Goal: Transaction & Acquisition: Purchase product/service

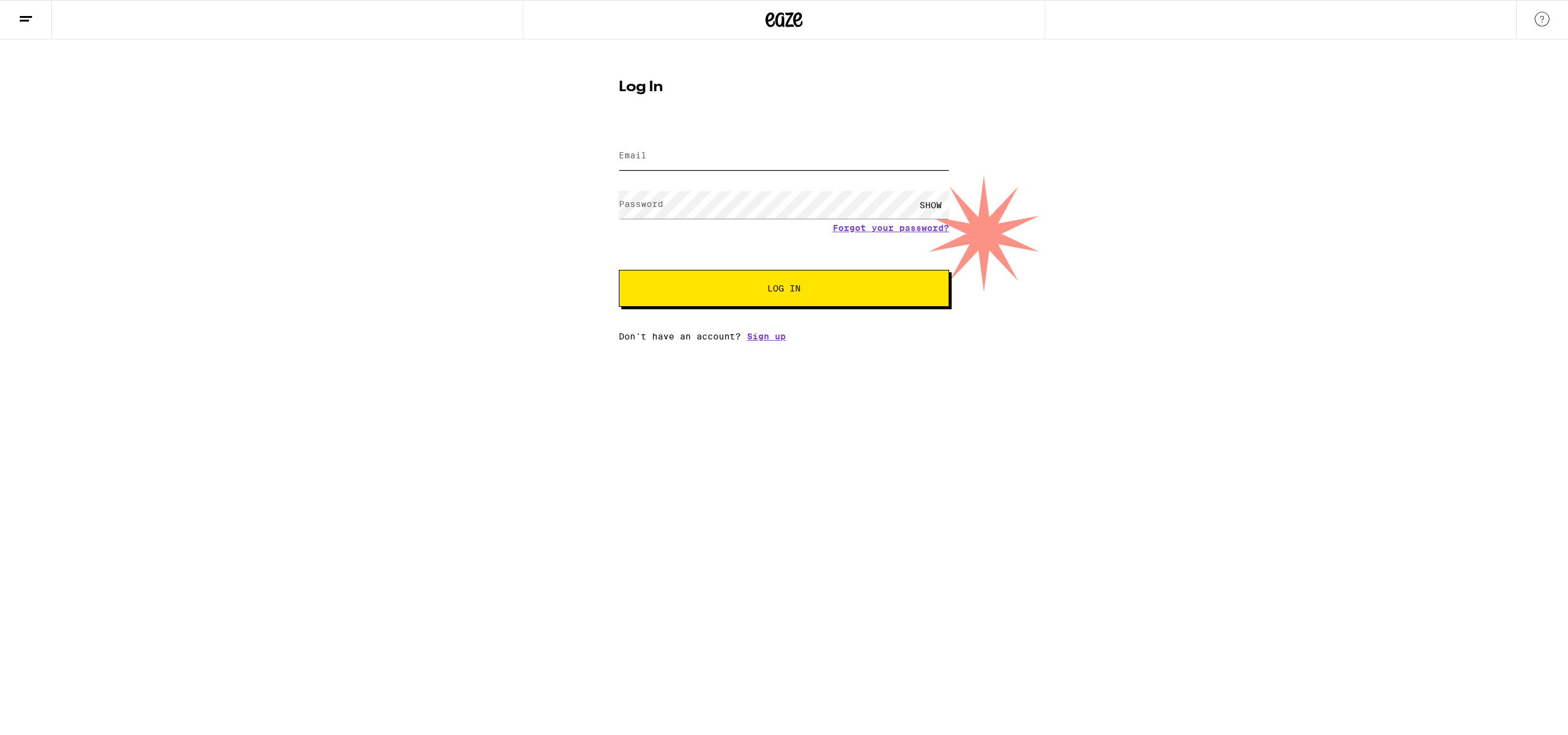
type input "[EMAIL_ADDRESS][DOMAIN_NAME]"
click at [760, 283] on button "Log In" at bounding box center [783, 288] width 330 height 37
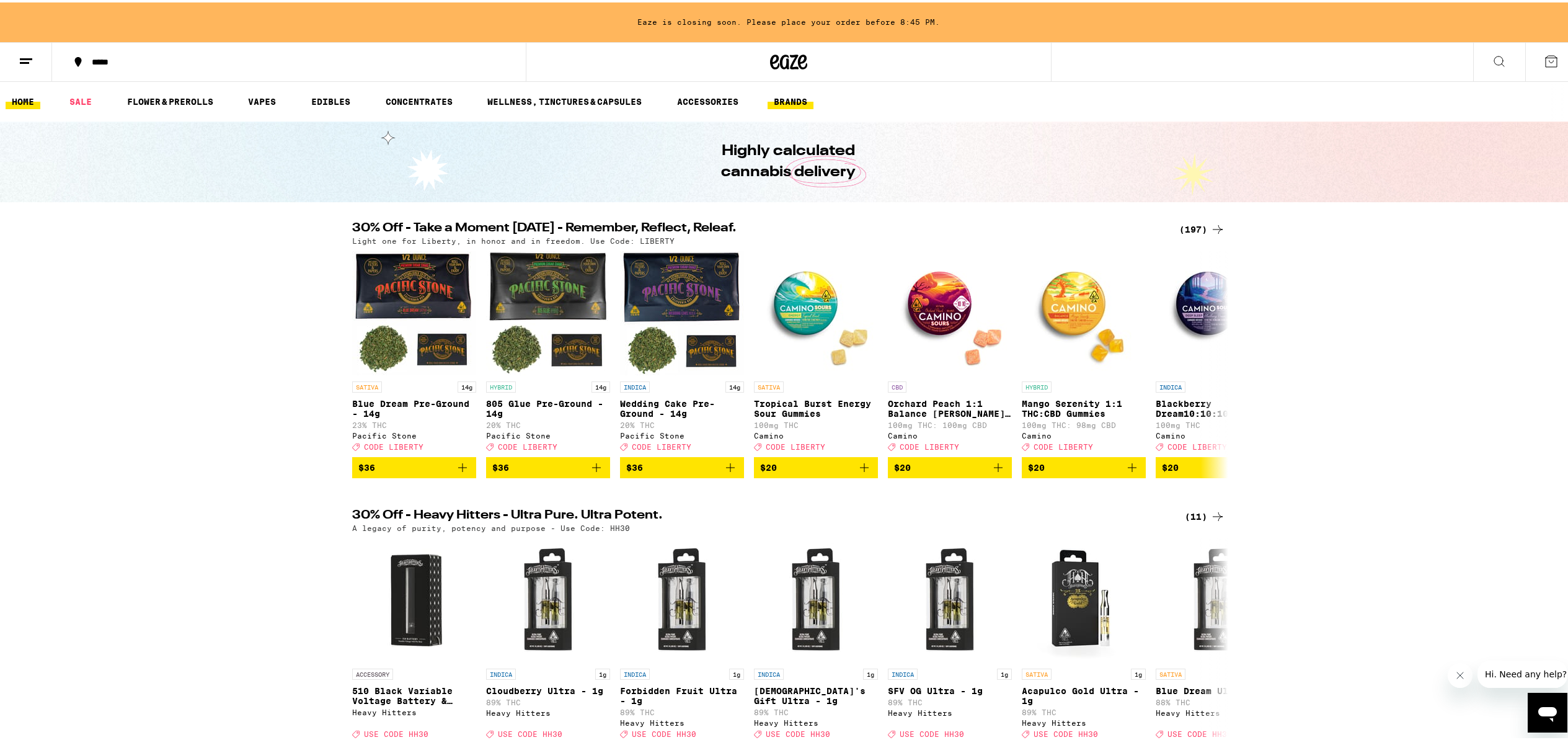
click at [795, 99] on link "BRANDS" at bounding box center [791, 99] width 46 height 15
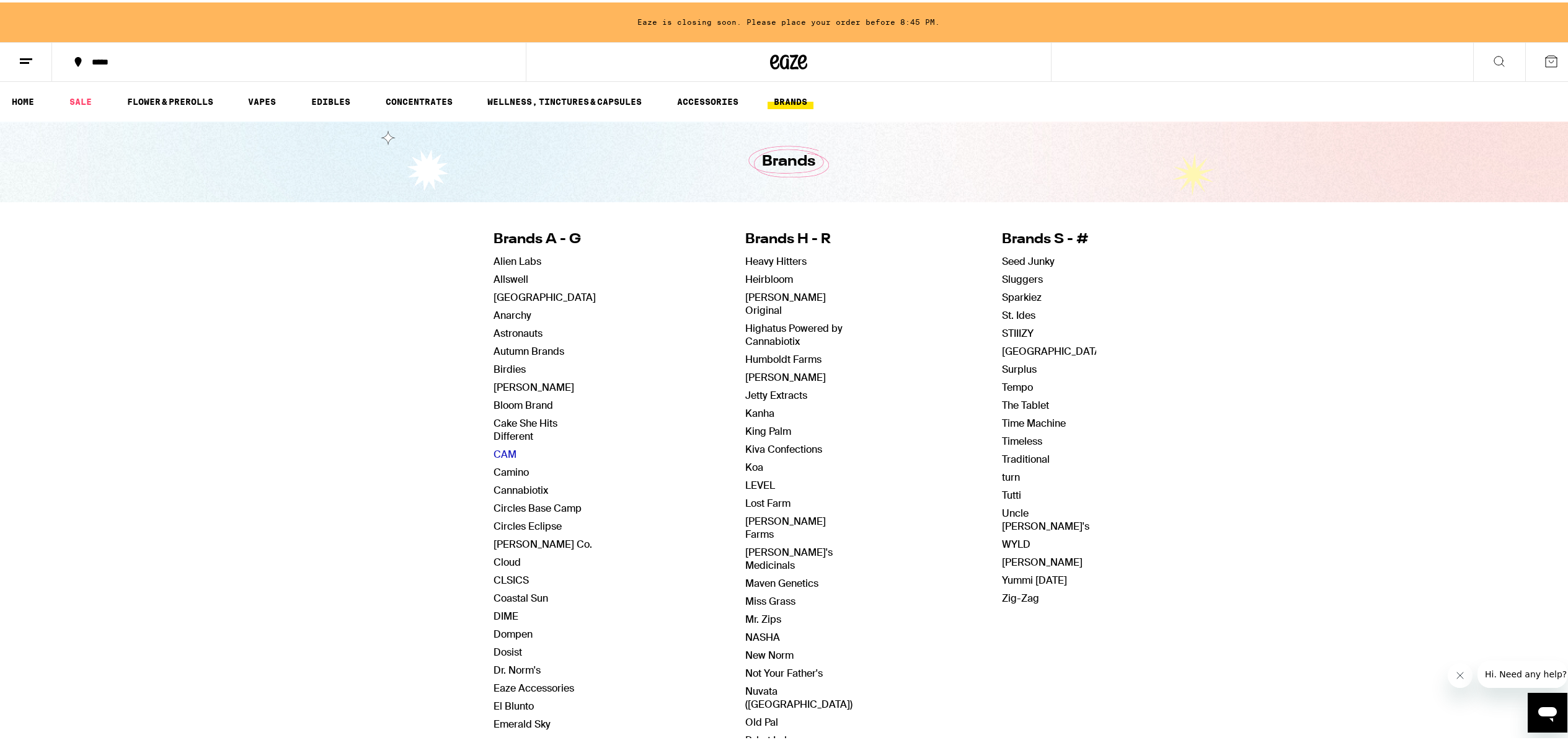
click at [495, 451] on link "CAM" at bounding box center [505, 451] width 23 height 13
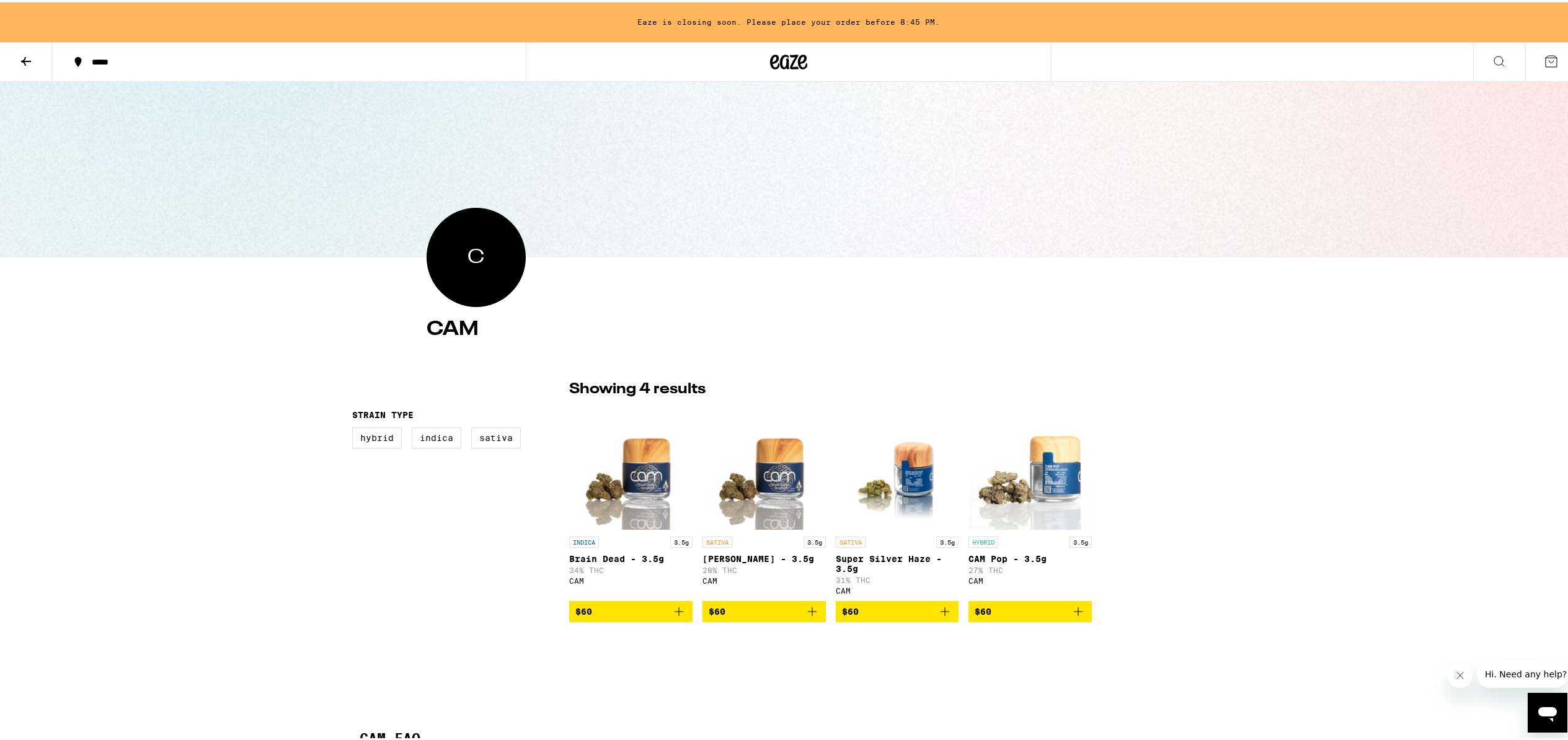
click at [20, 57] on icon at bounding box center [26, 59] width 15 height 15
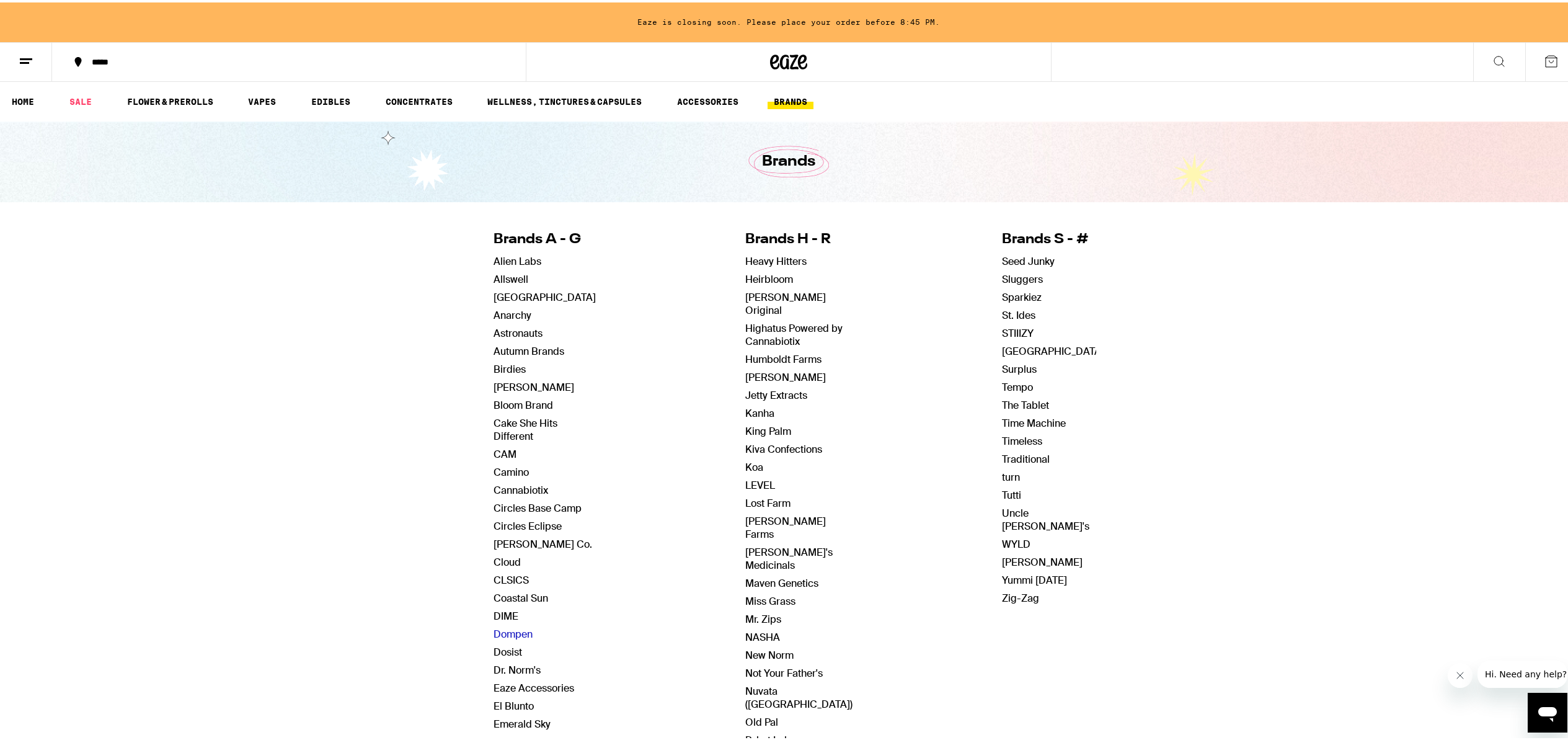
click at [508, 631] on link "Dompen" at bounding box center [513, 631] width 39 height 13
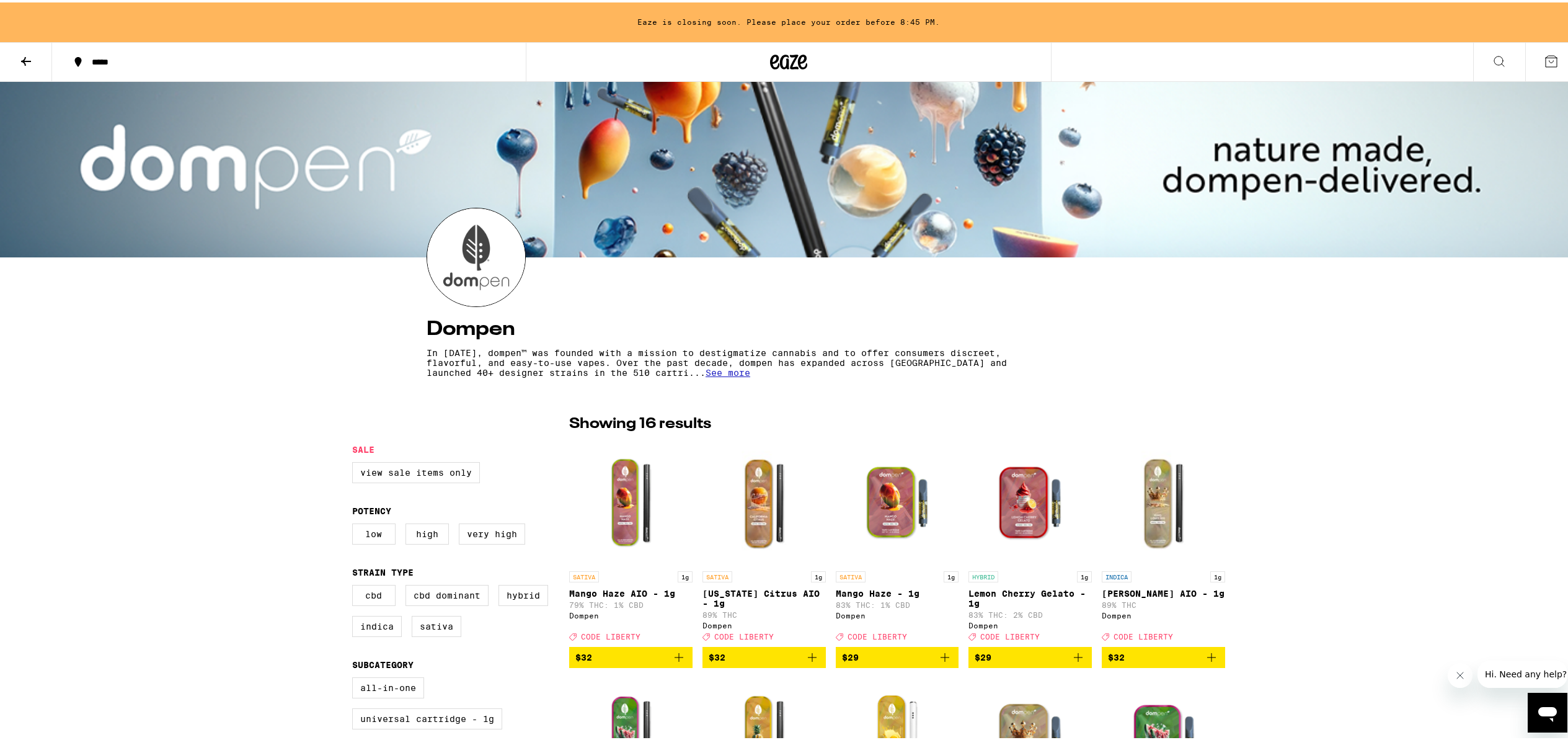
click at [23, 54] on icon at bounding box center [26, 59] width 15 height 15
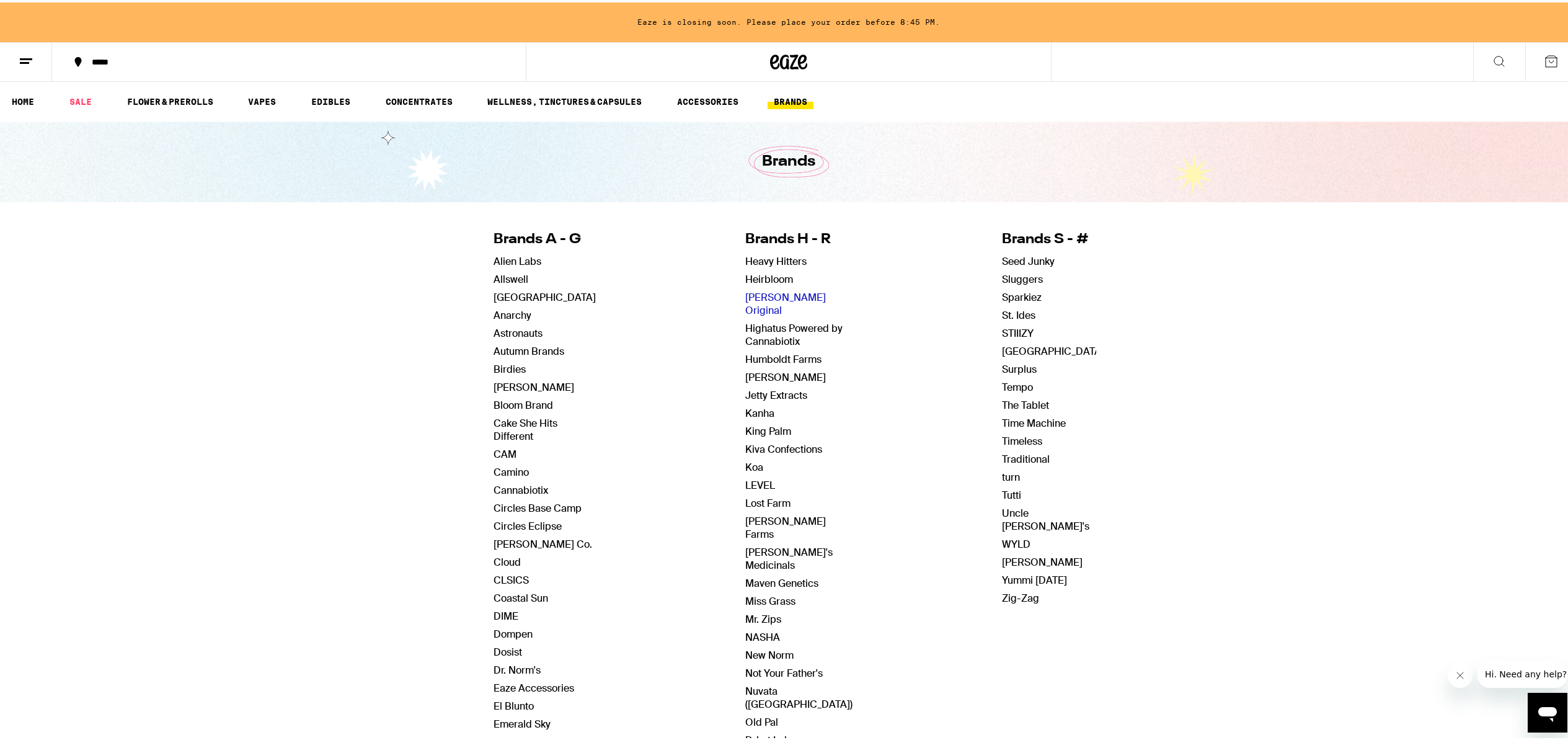
click at [772, 292] on link "[PERSON_NAME] Original" at bounding box center [785, 302] width 81 height 26
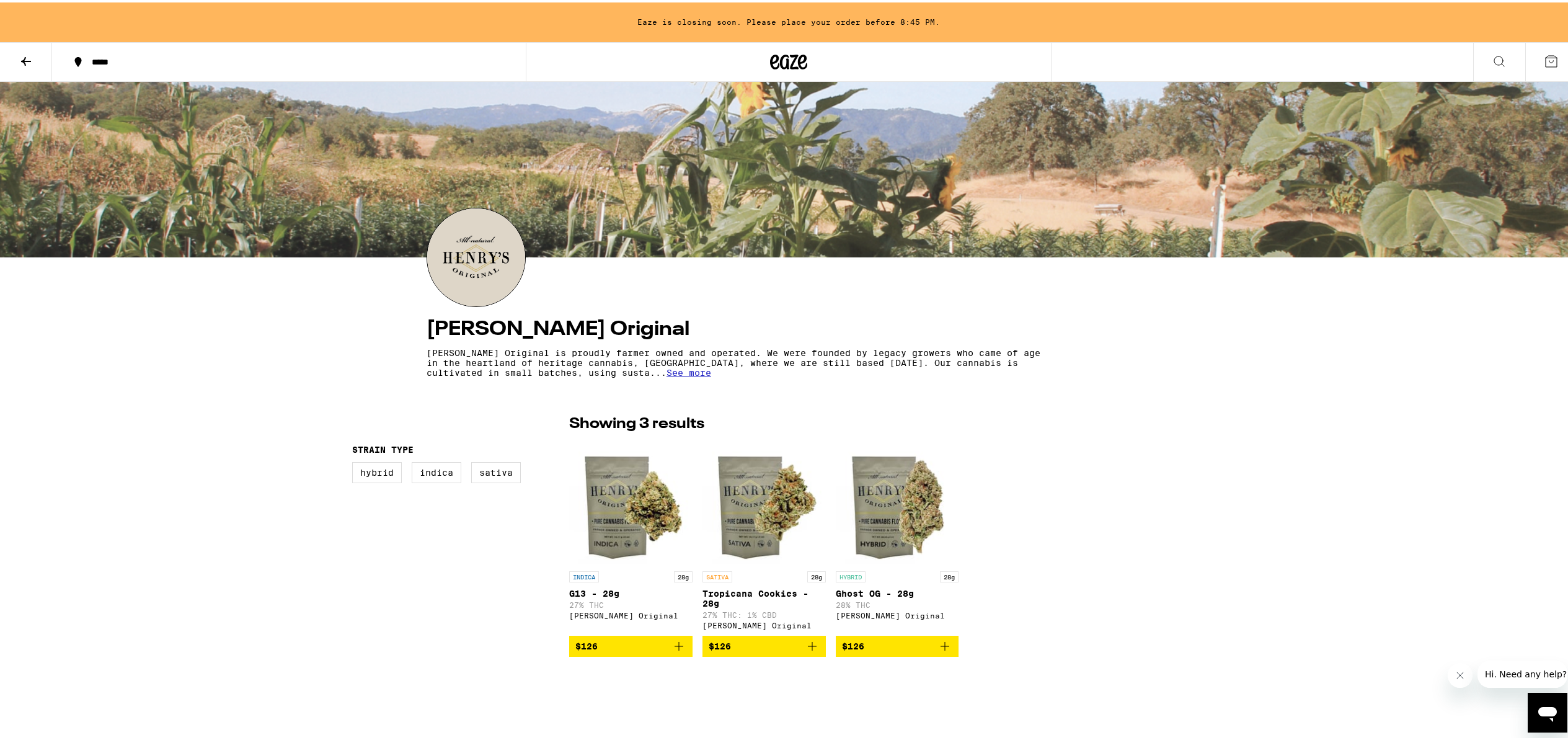
click at [29, 59] on icon at bounding box center [26, 59] width 15 height 15
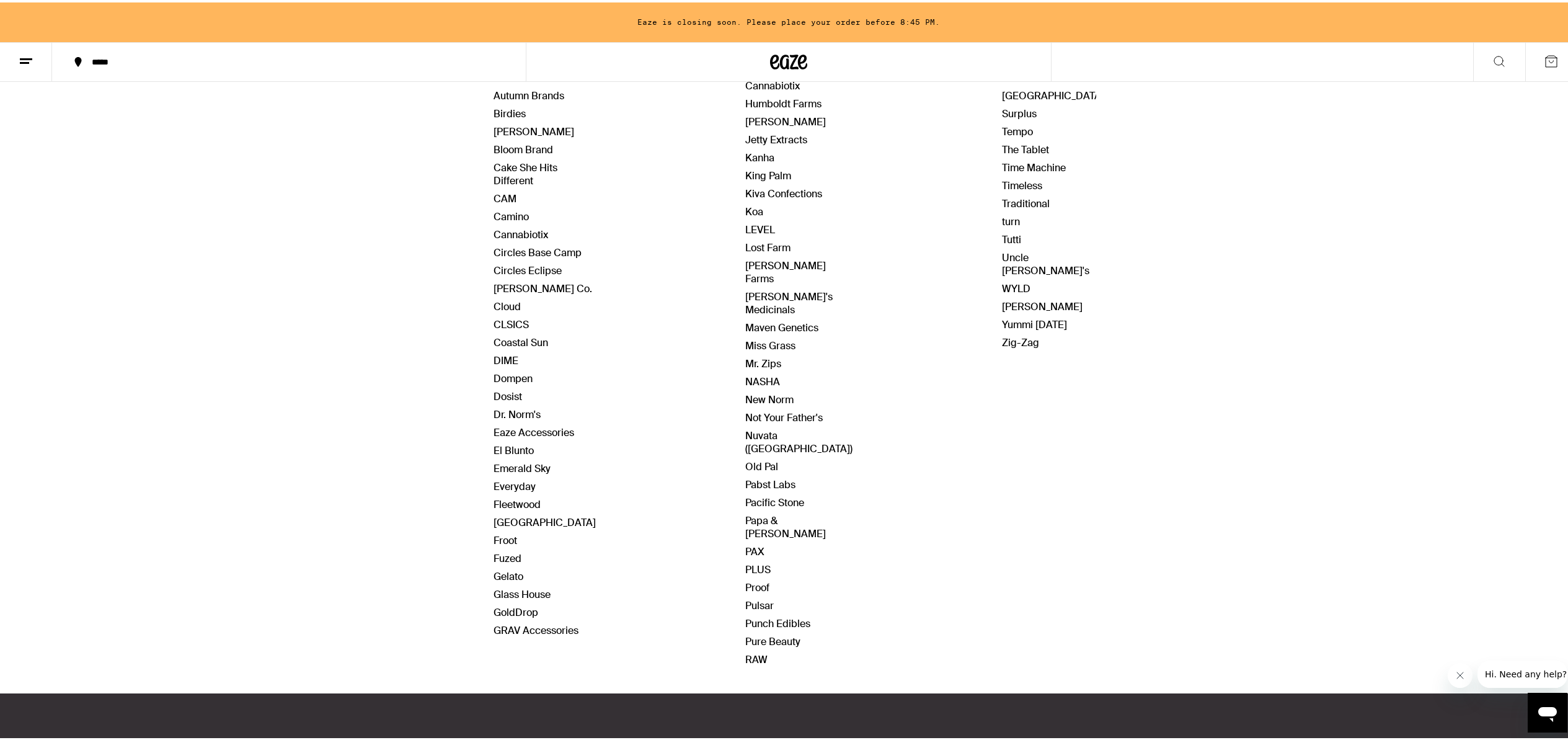
scroll to position [255, 0]
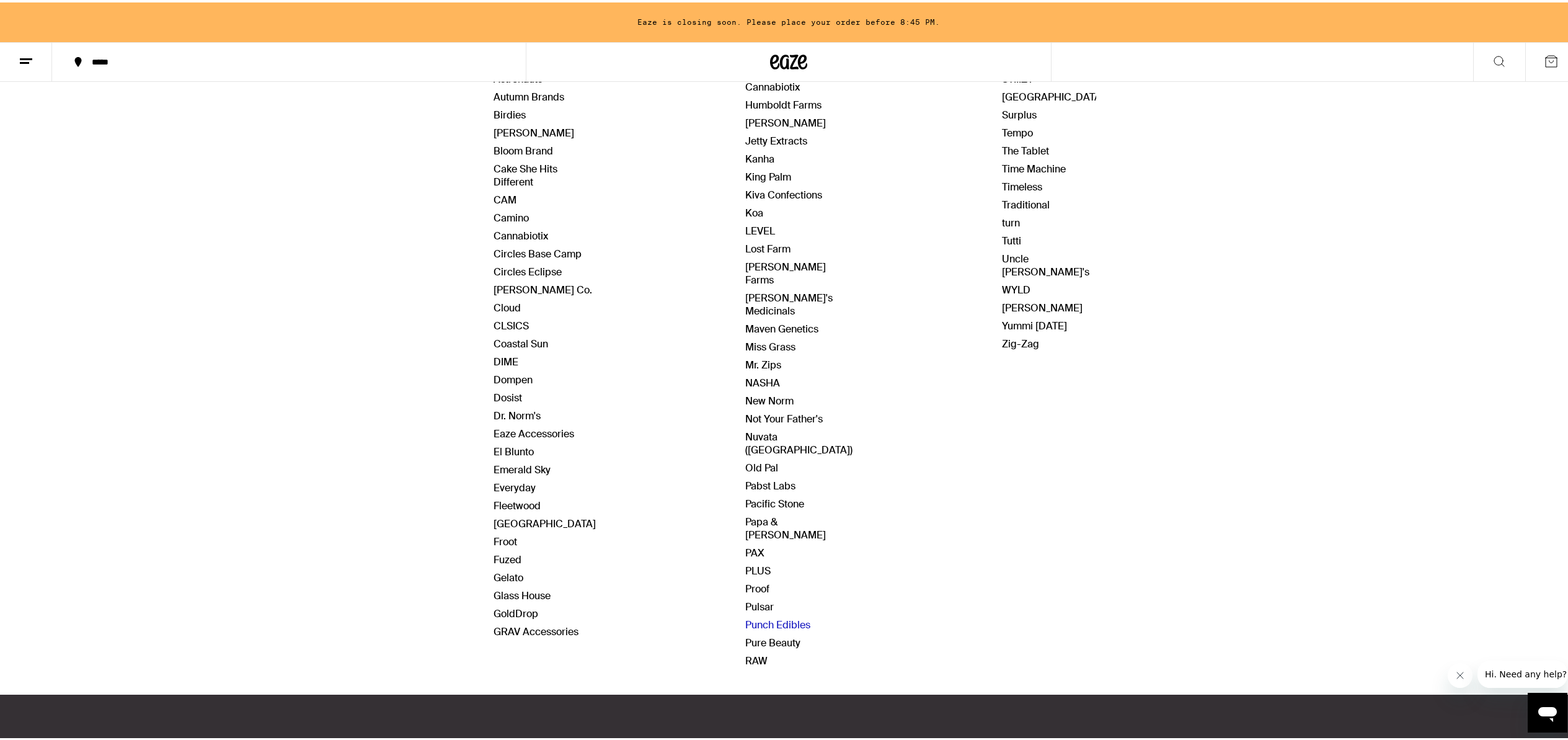
click at [779, 616] on link "Punch Edibles" at bounding box center [777, 622] width 65 height 13
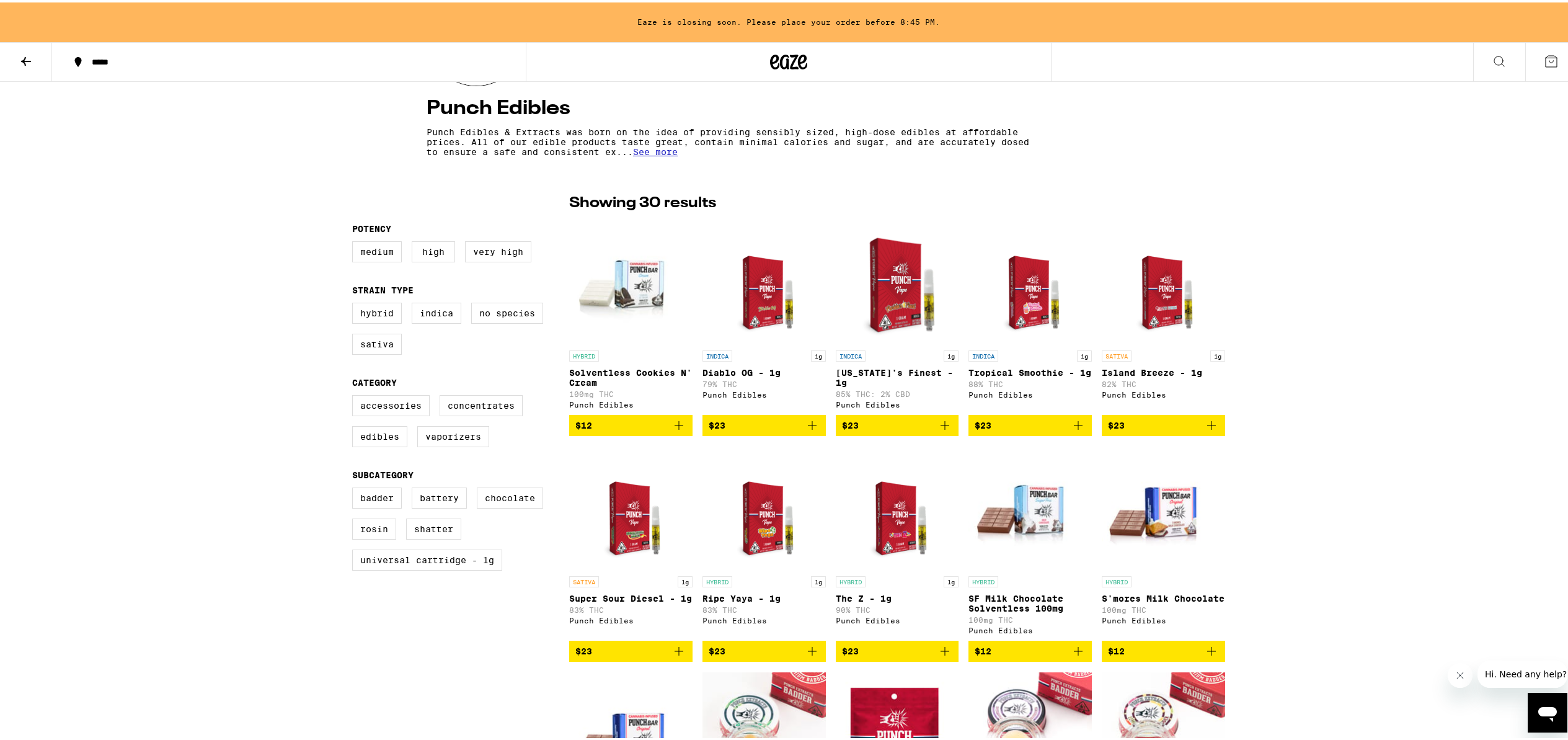
scroll to position [101, 0]
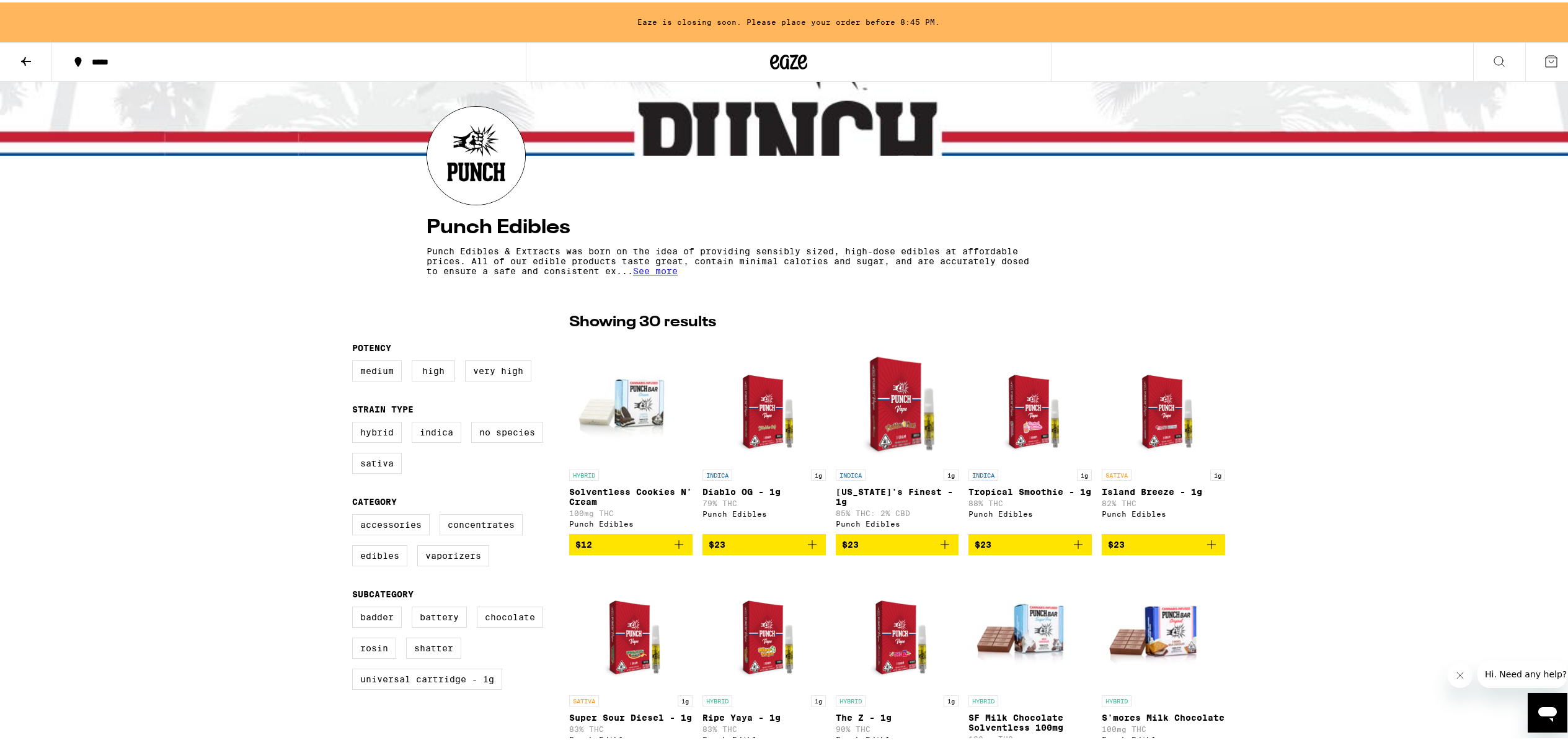
click at [24, 61] on icon at bounding box center [26, 58] width 10 height 9
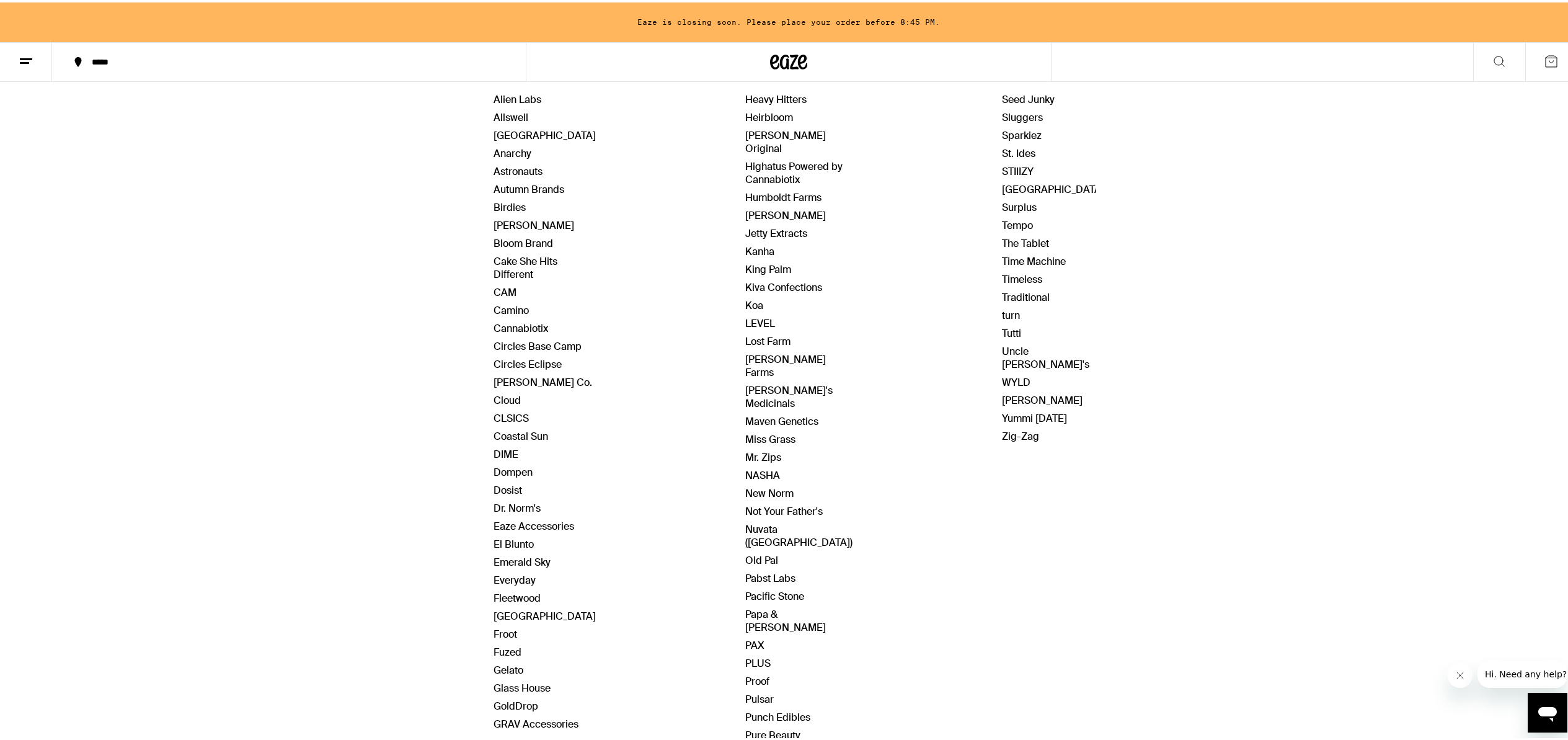
scroll to position [161, 0]
click at [524, 691] on link "Glass House" at bounding box center [522, 686] width 57 height 13
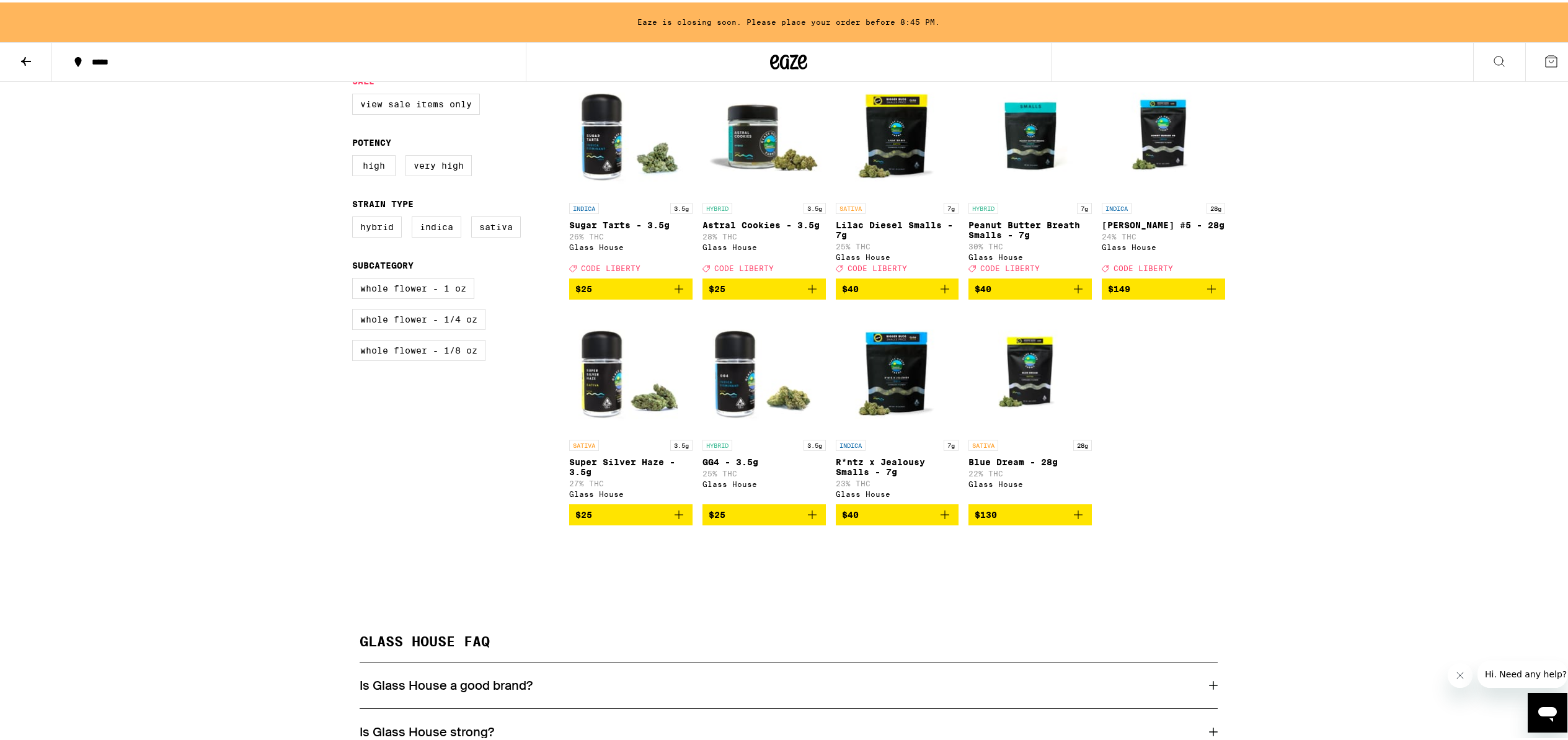
scroll to position [197, 0]
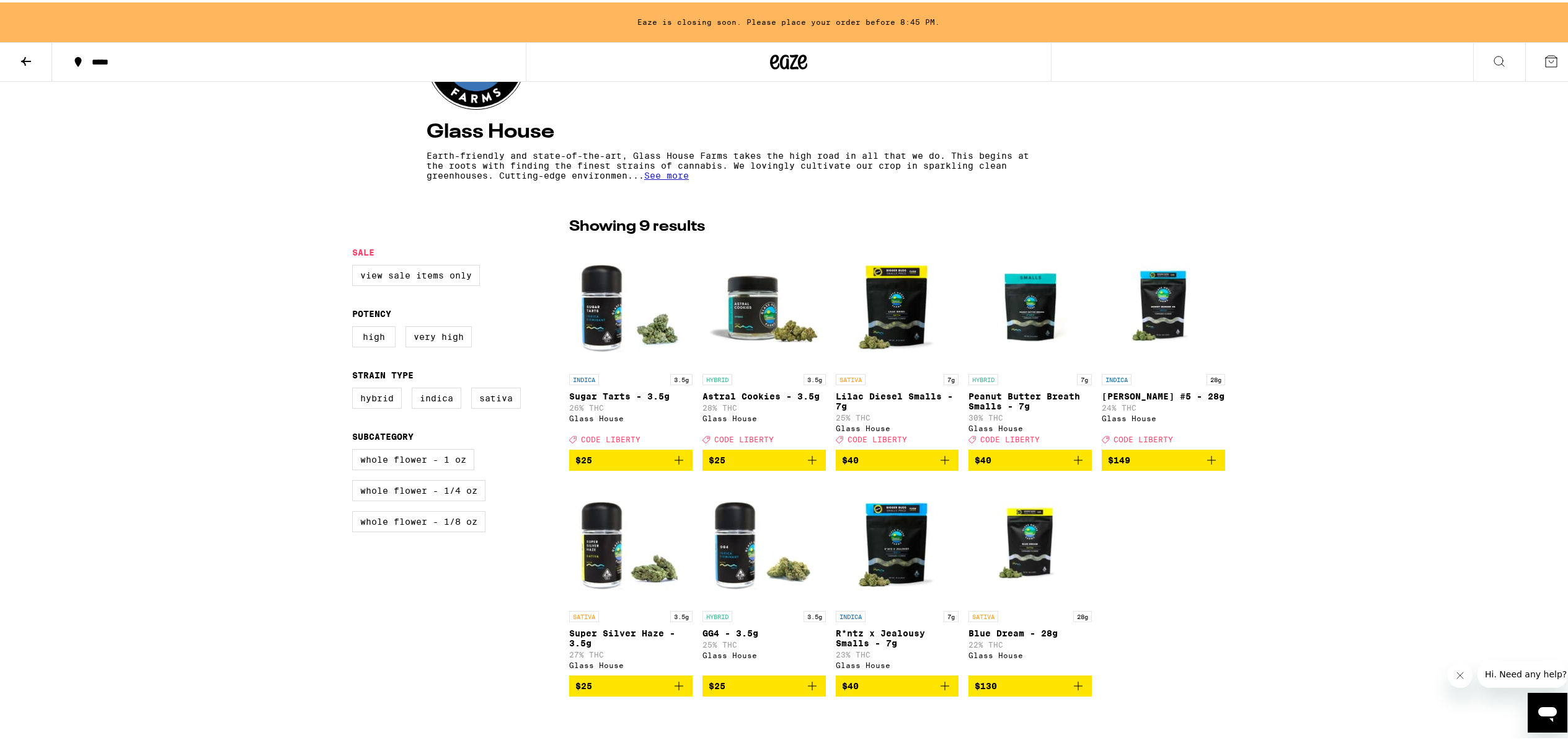
click at [31, 68] on button at bounding box center [26, 60] width 52 height 39
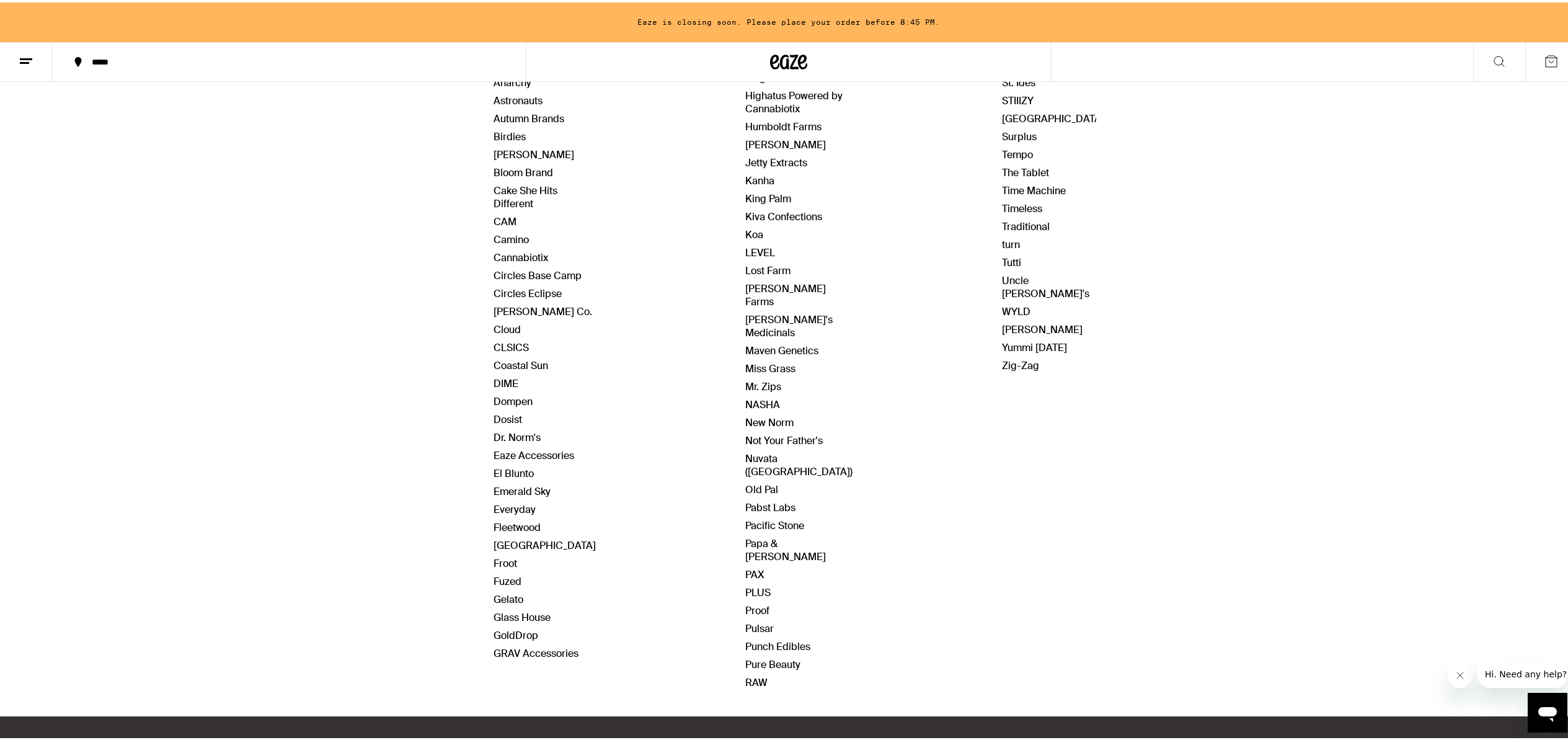
scroll to position [236, 0]
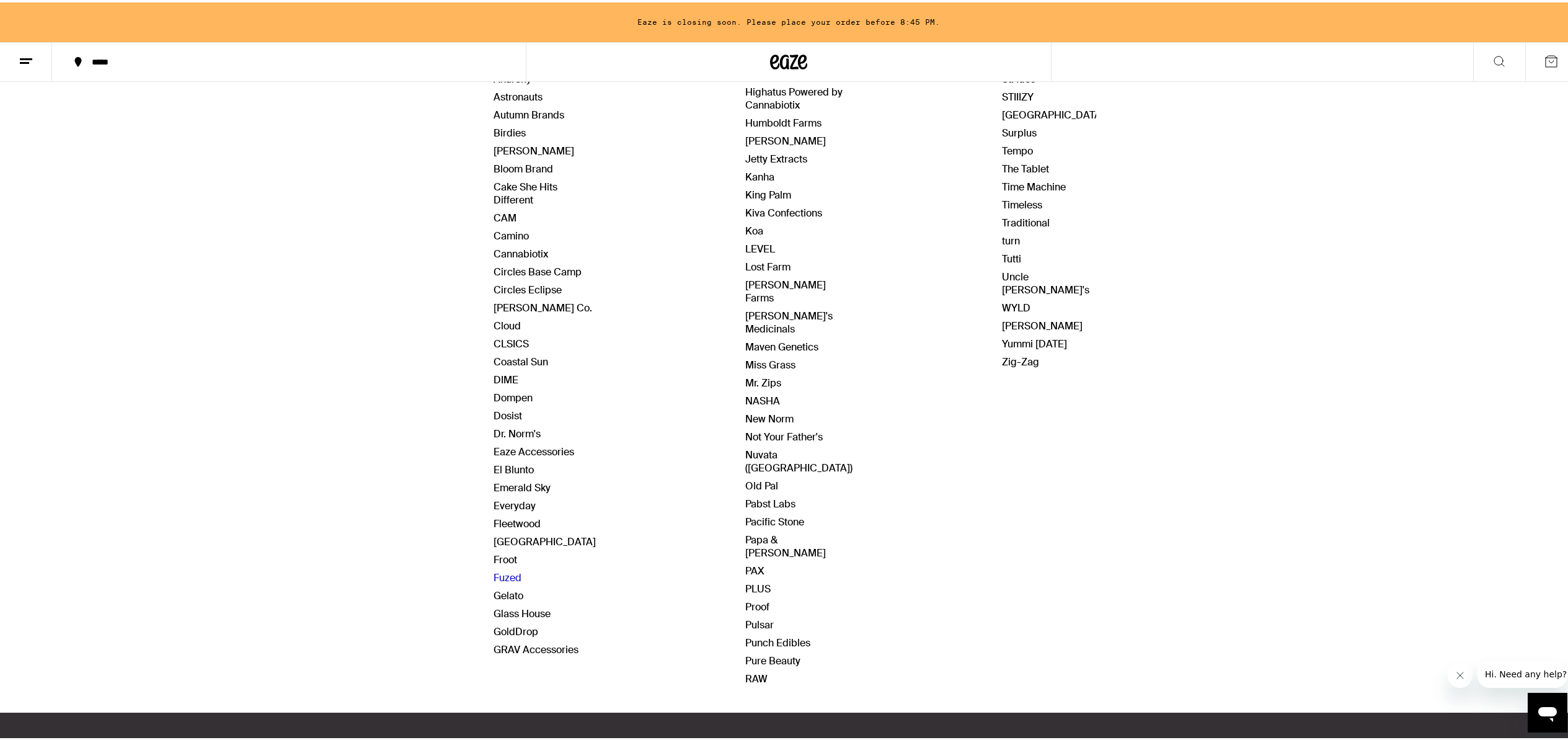
click at [509, 577] on link "Fuzed" at bounding box center [507, 575] width 28 height 13
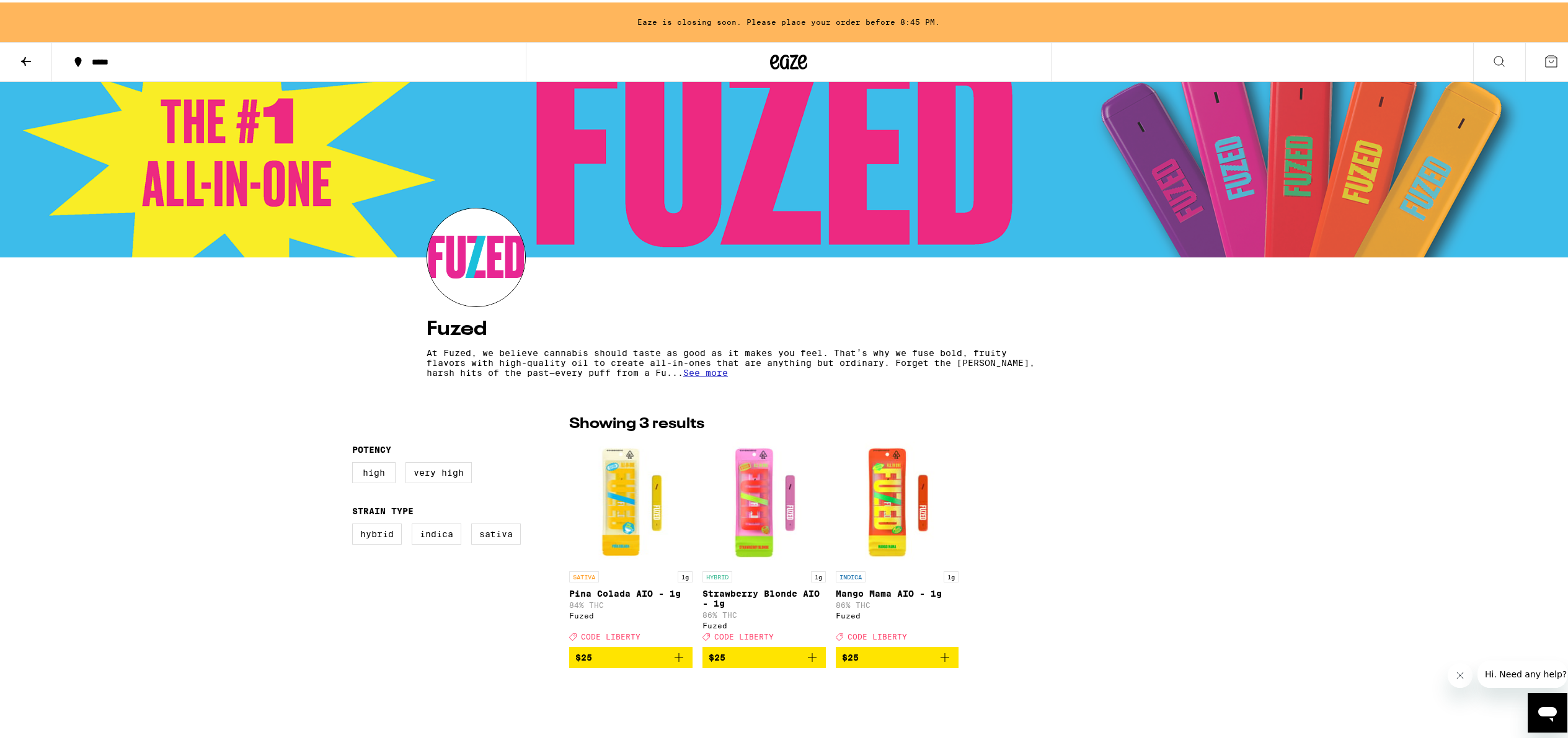
click at [31, 63] on icon at bounding box center [26, 59] width 15 height 15
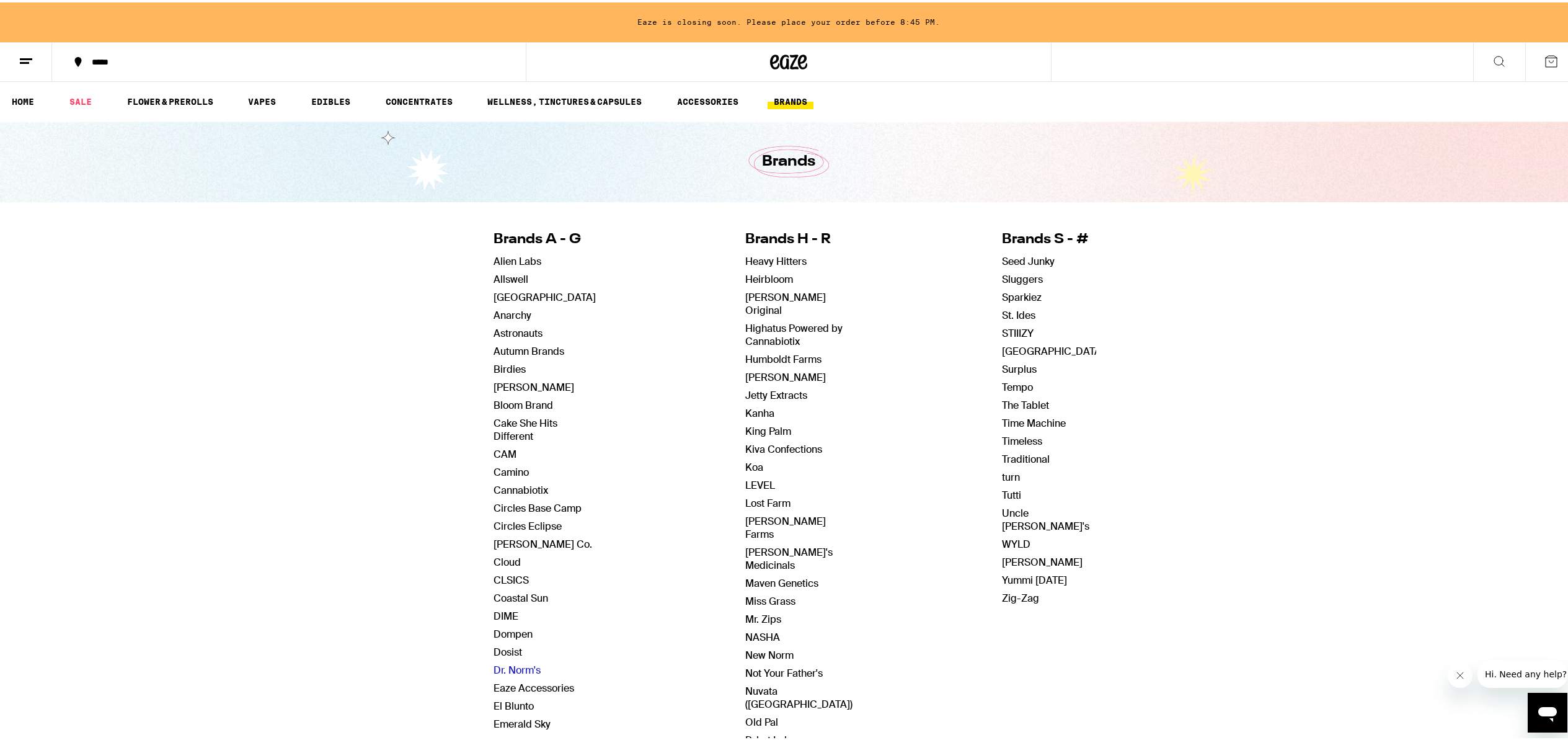
click at [504, 668] on link "Dr. Norm's" at bounding box center [517, 667] width 47 height 13
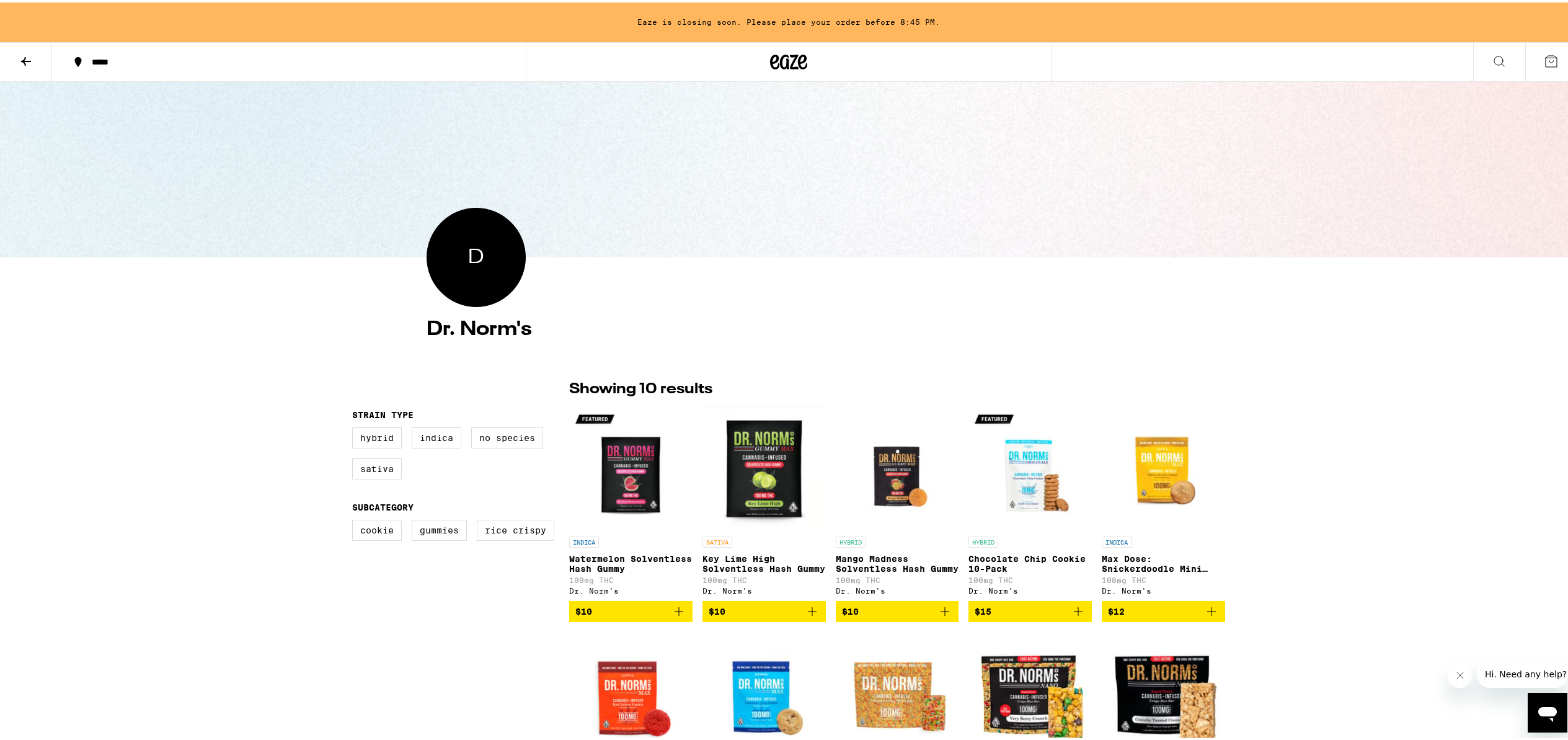
click at [36, 64] on button at bounding box center [26, 60] width 52 height 39
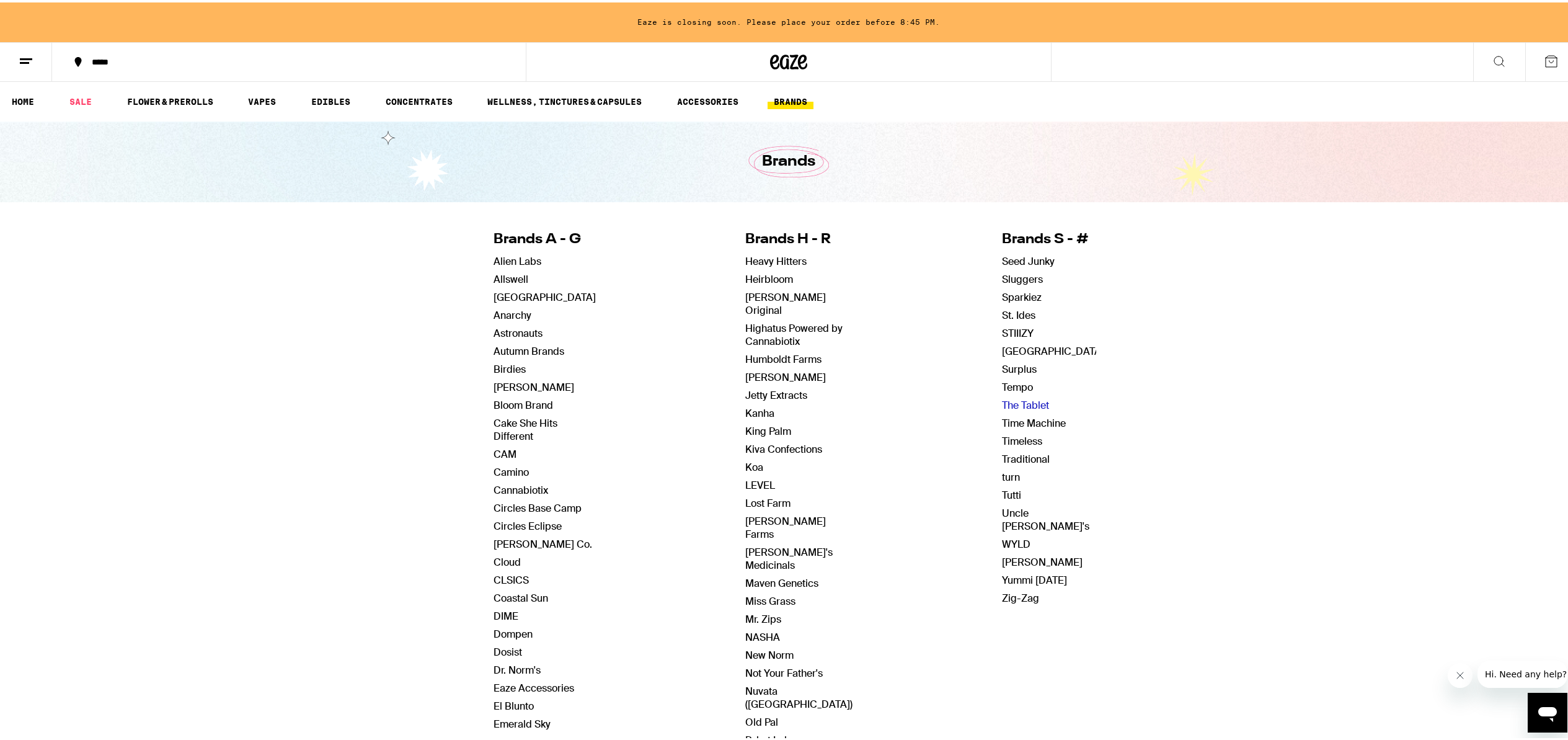
click at [1010, 399] on link "The Tablet" at bounding box center [1026, 402] width 47 height 13
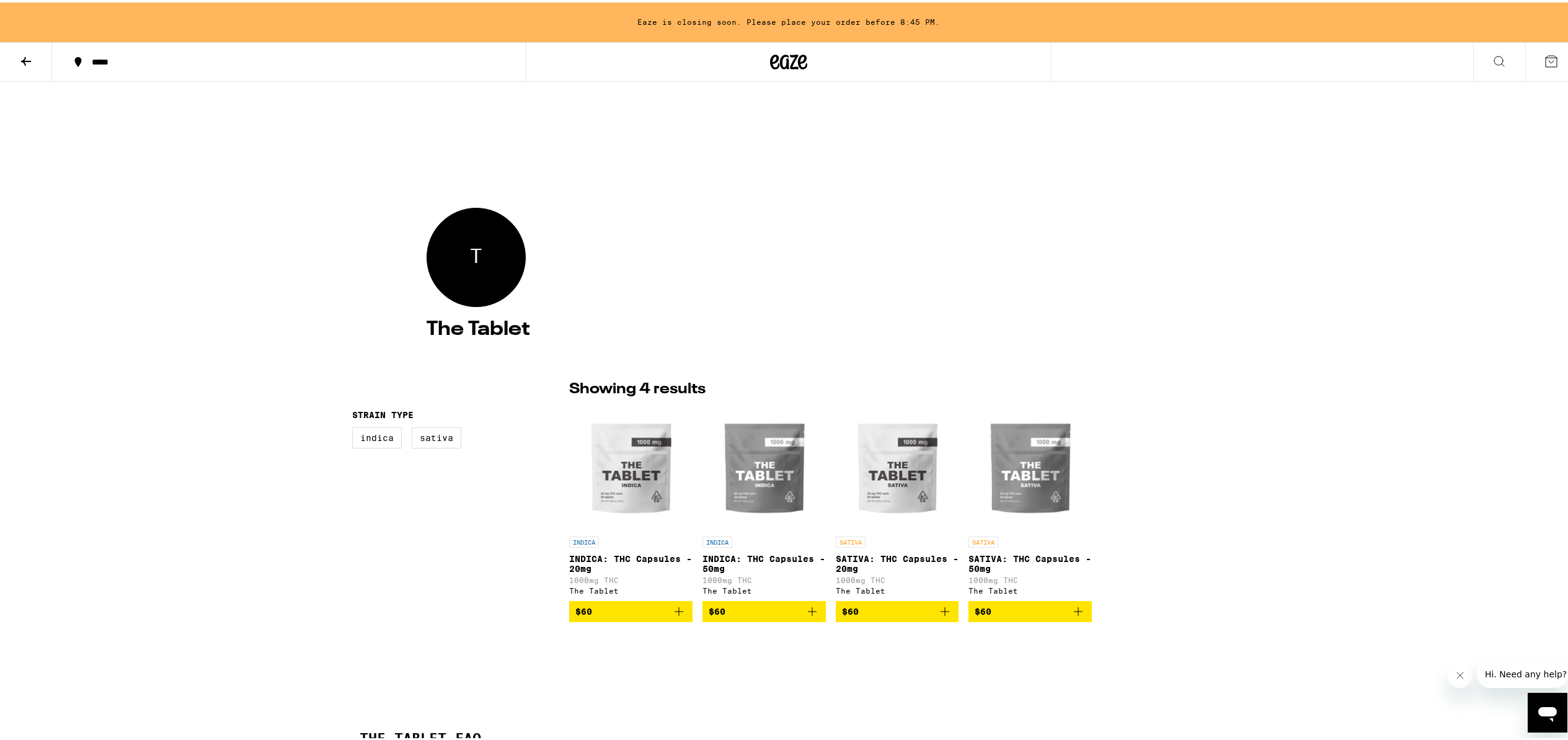
click at [20, 61] on icon at bounding box center [26, 59] width 15 height 15
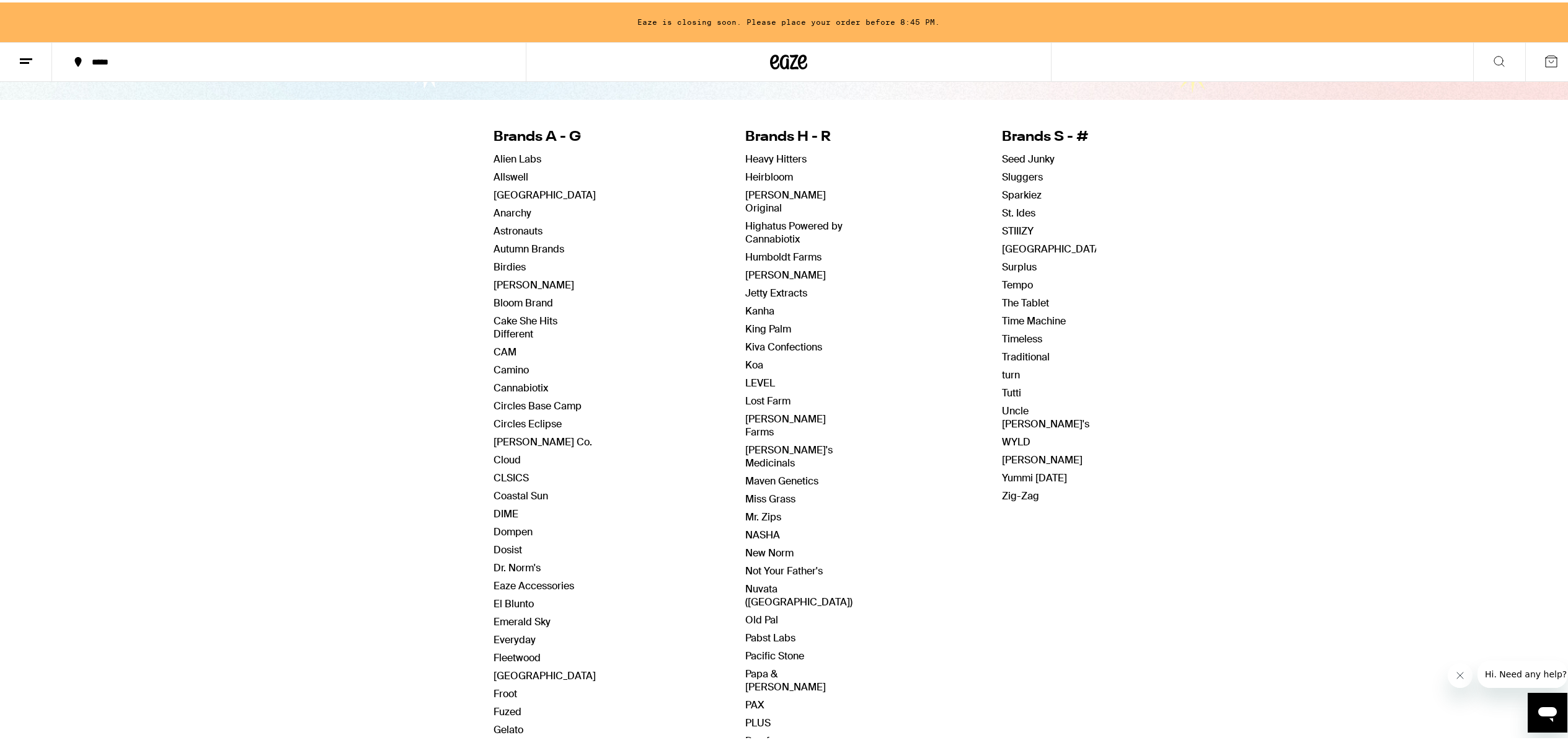
scroll to position [191, 0]
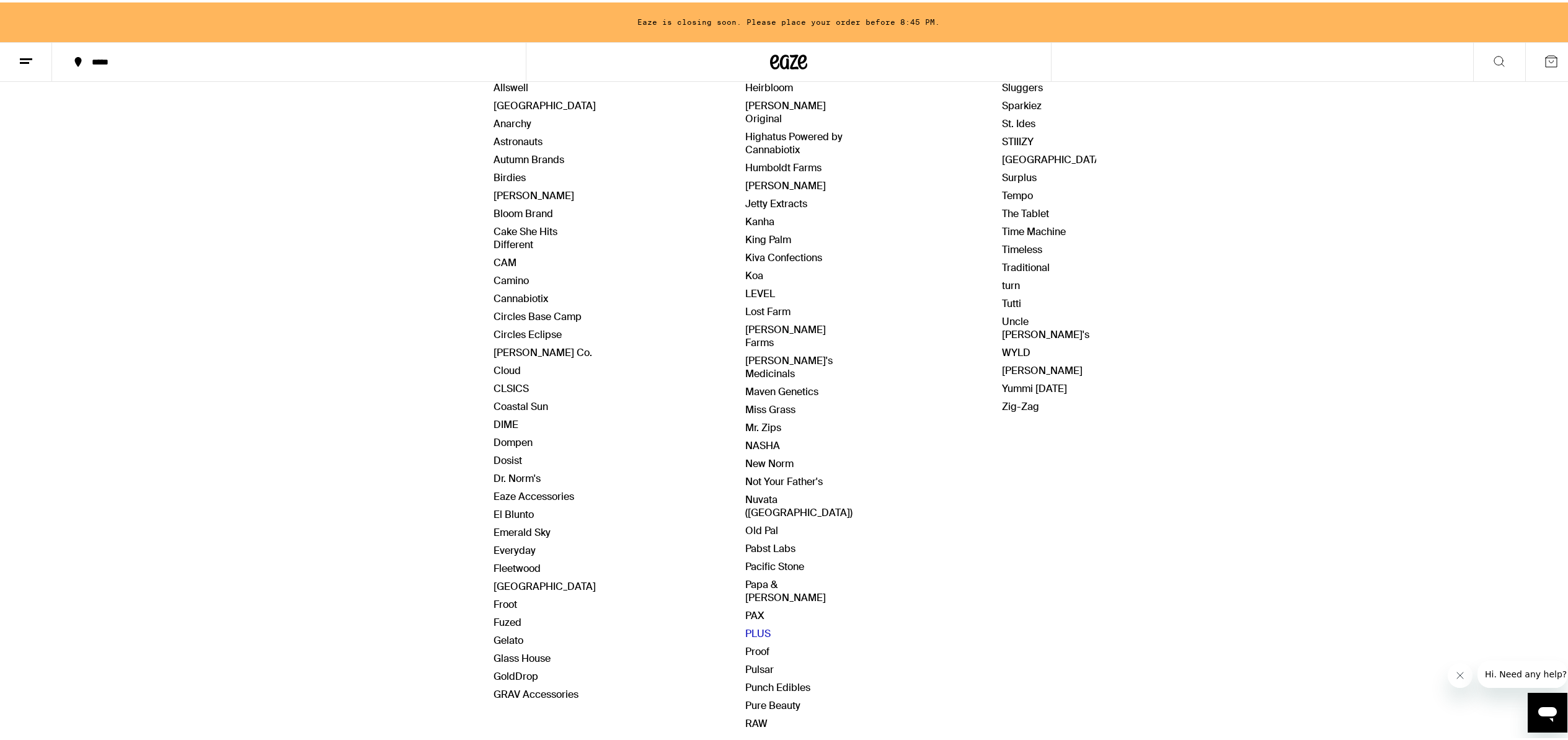
click at [750, 625] on link "PLUS" at bounding box center [758, 631] width 26 height 13
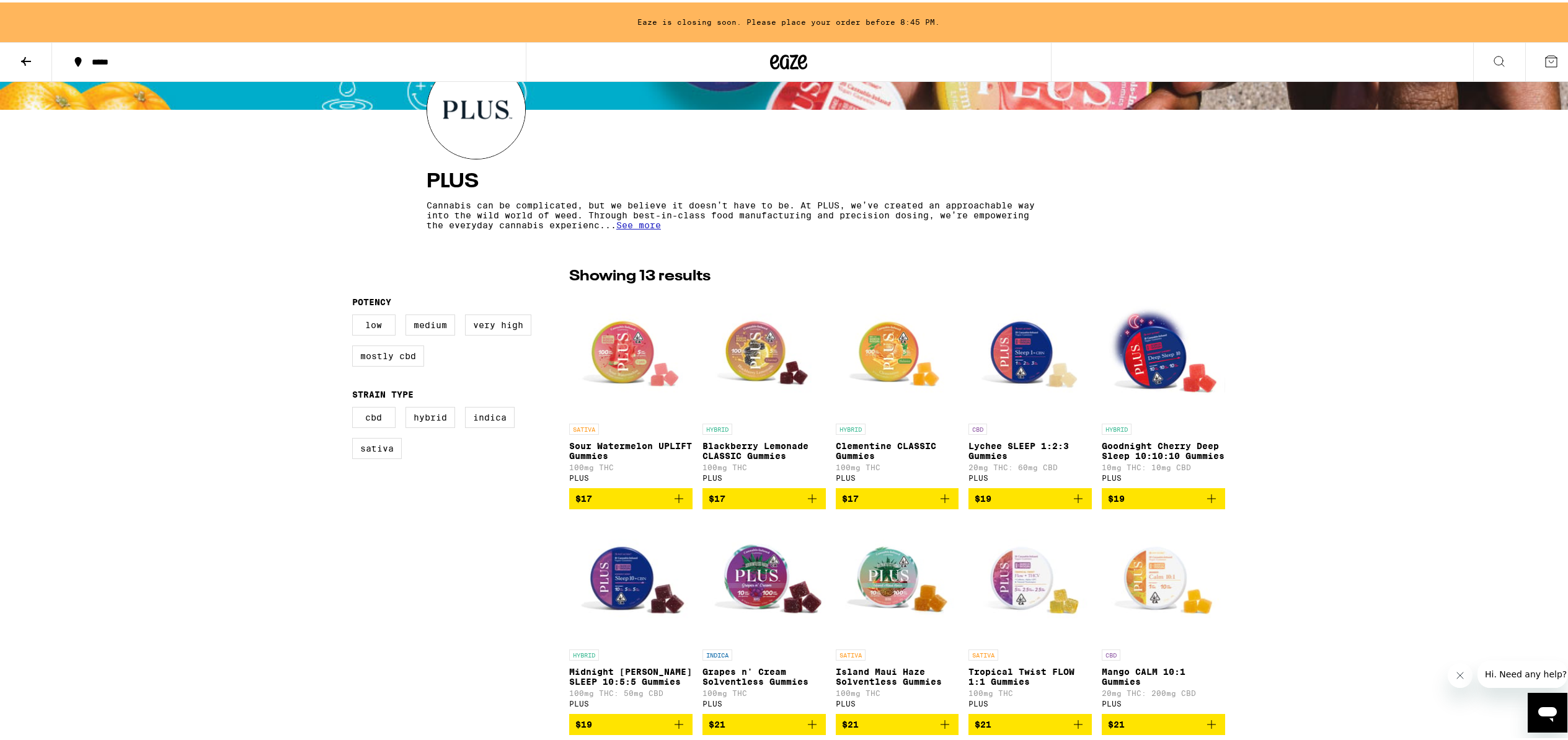
scroll to position [82, 0]
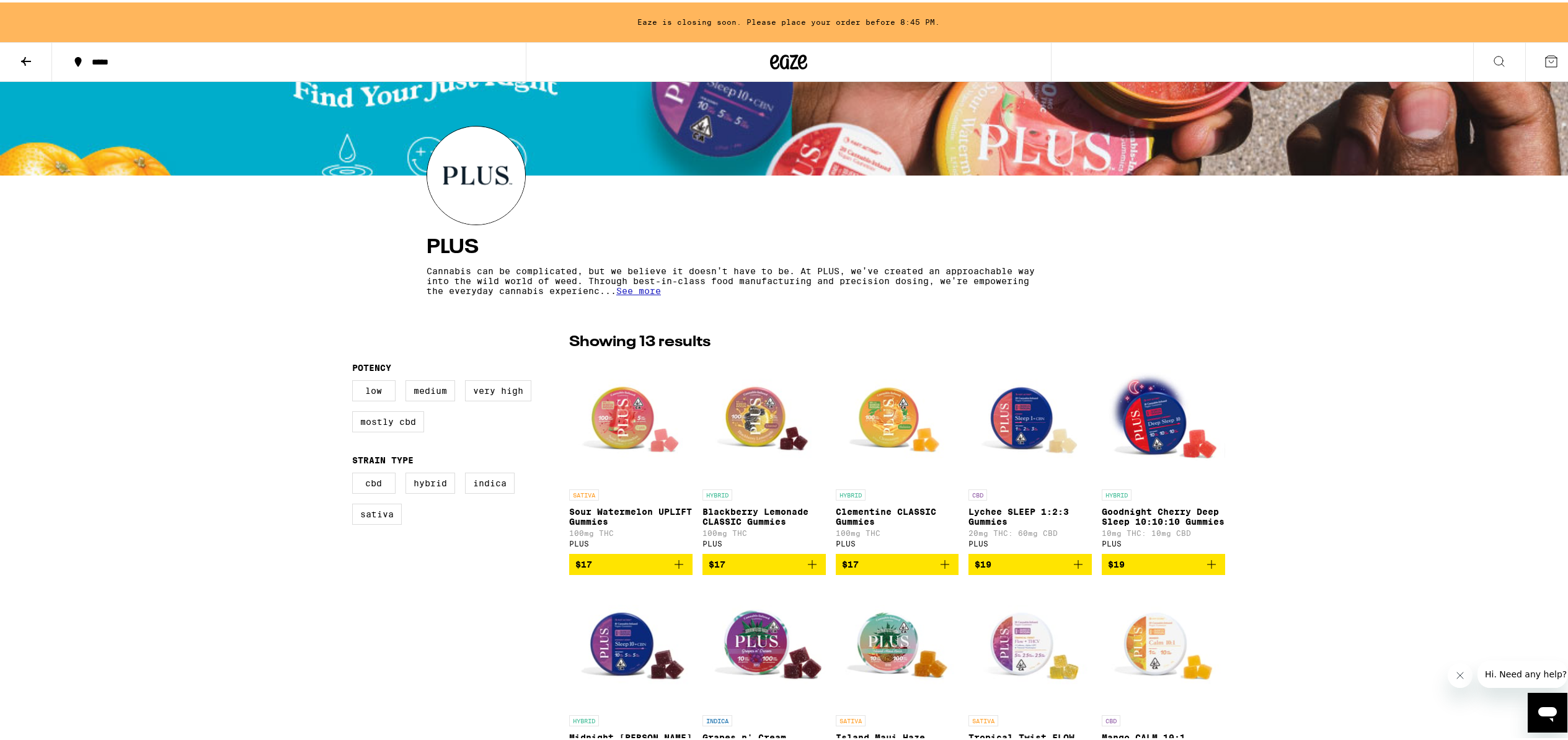
click at [28, 55] on icon at bounding box center [26, 59] width 15 height 15
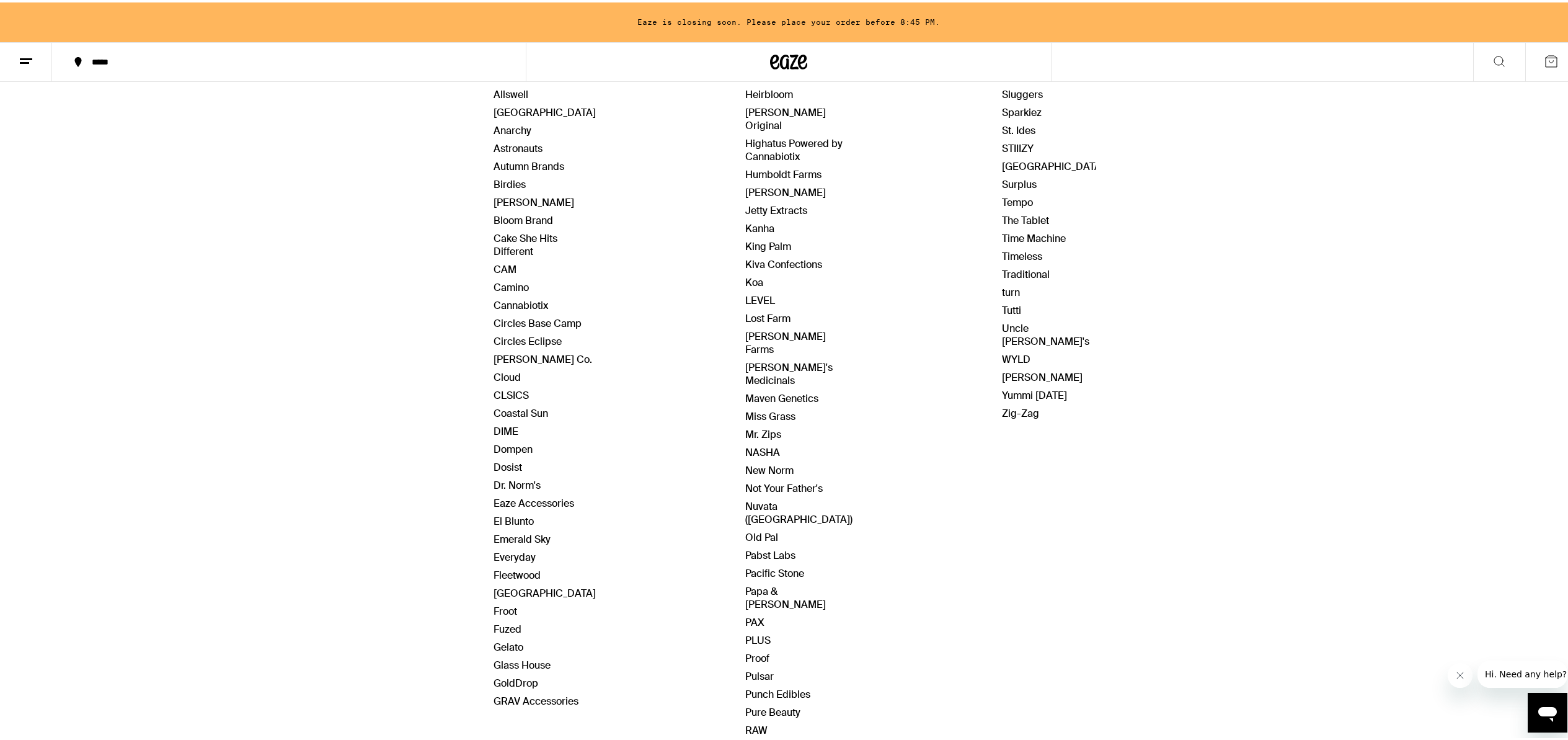
scroll to position [281, 0]
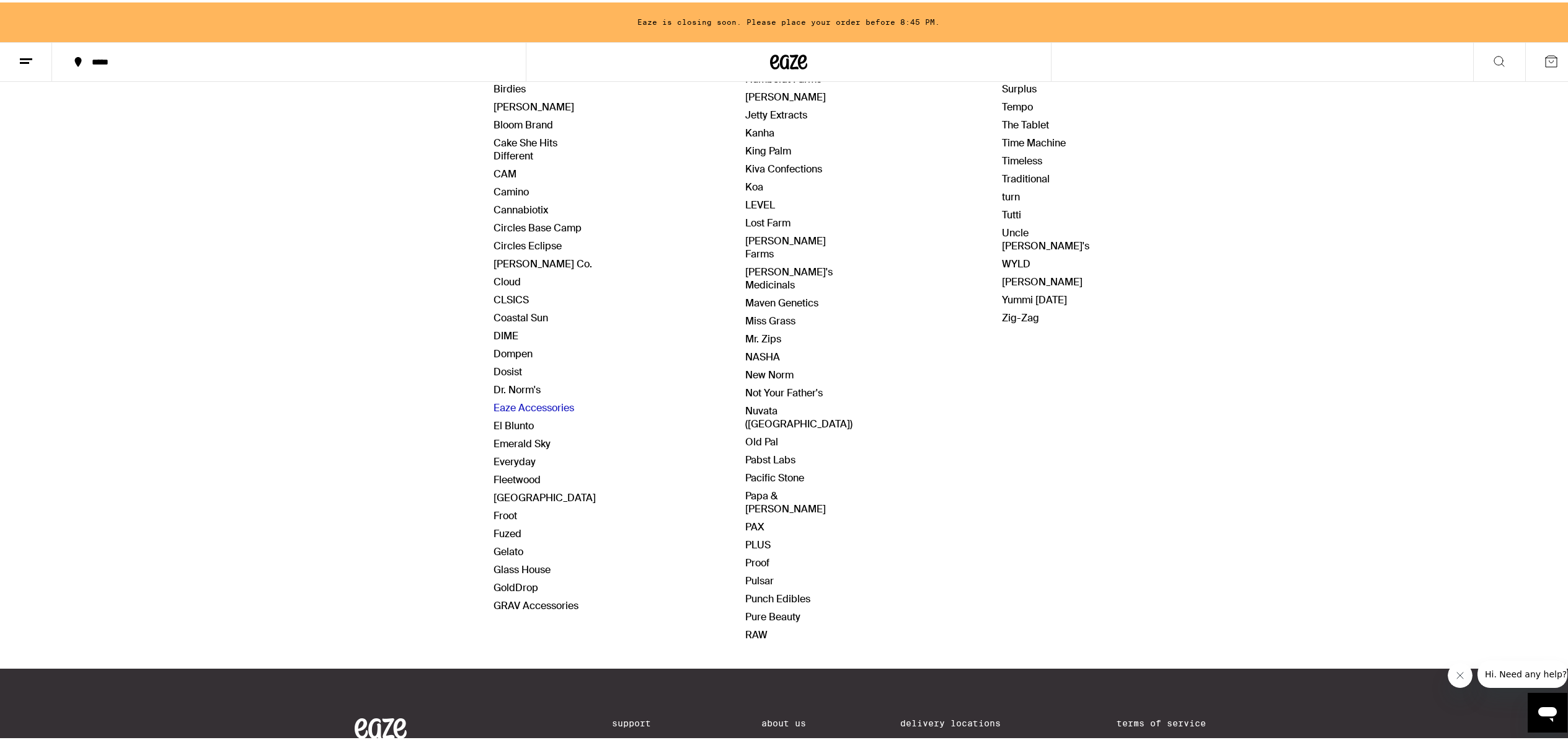
click at [548, 402] on link "Eaze Accessories" at bounding box center [534, 405] width 81 height 13
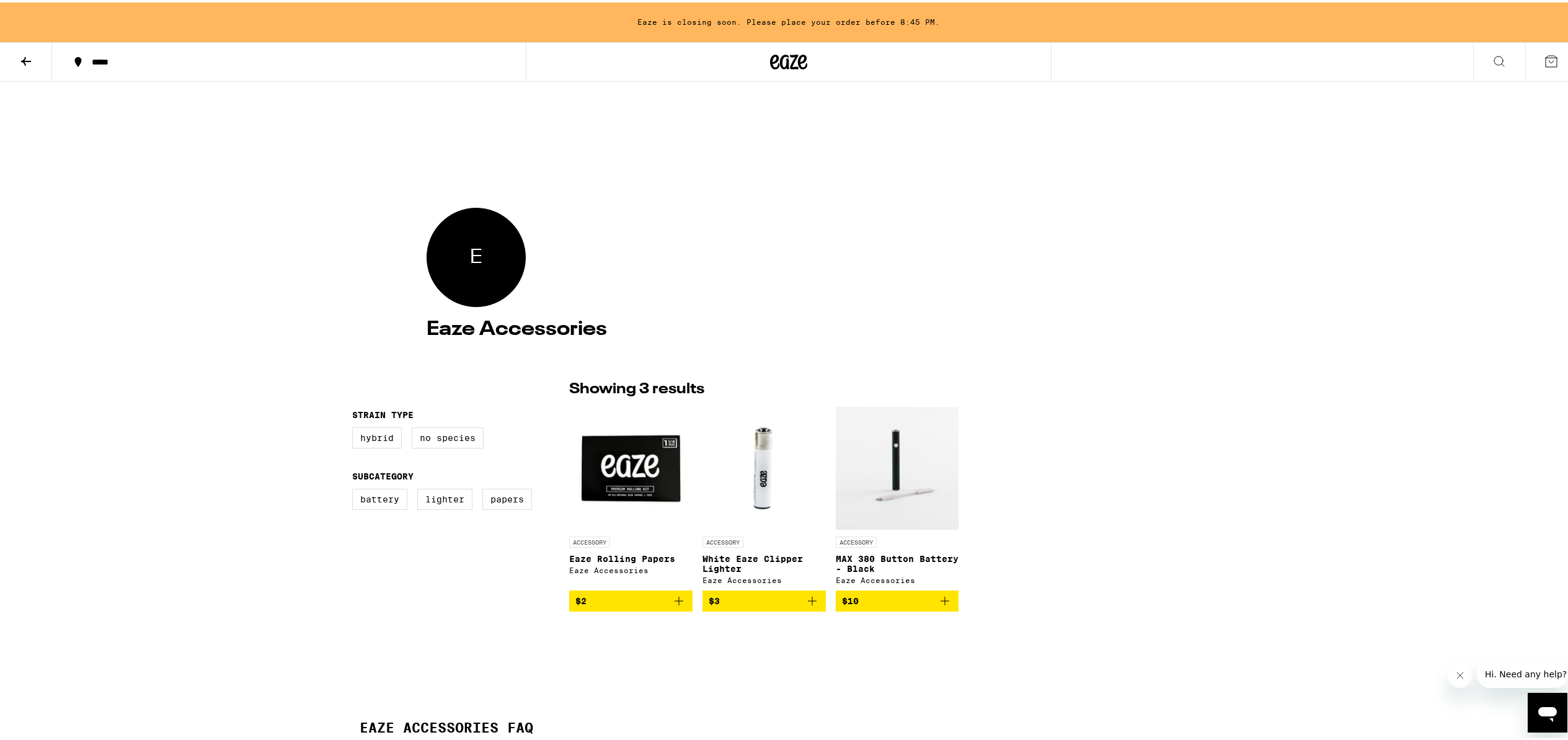
click at [17, 66] on button at bounding box center [26, 60] width 52 height 39
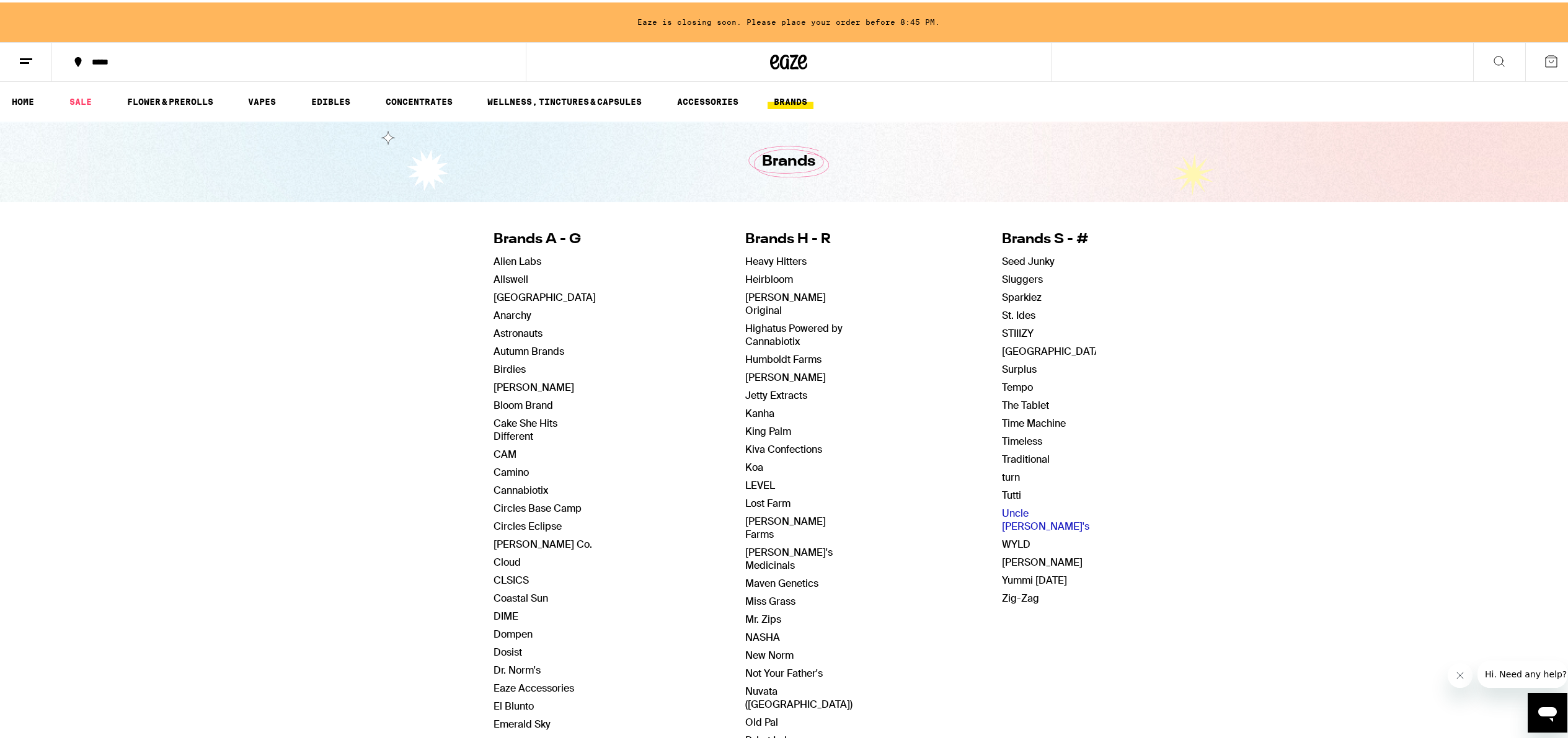
click at [1012, 514] on link "Uncle [PERSON_NAME]'s" at bounding box center [1046, 517] width 87 height 26
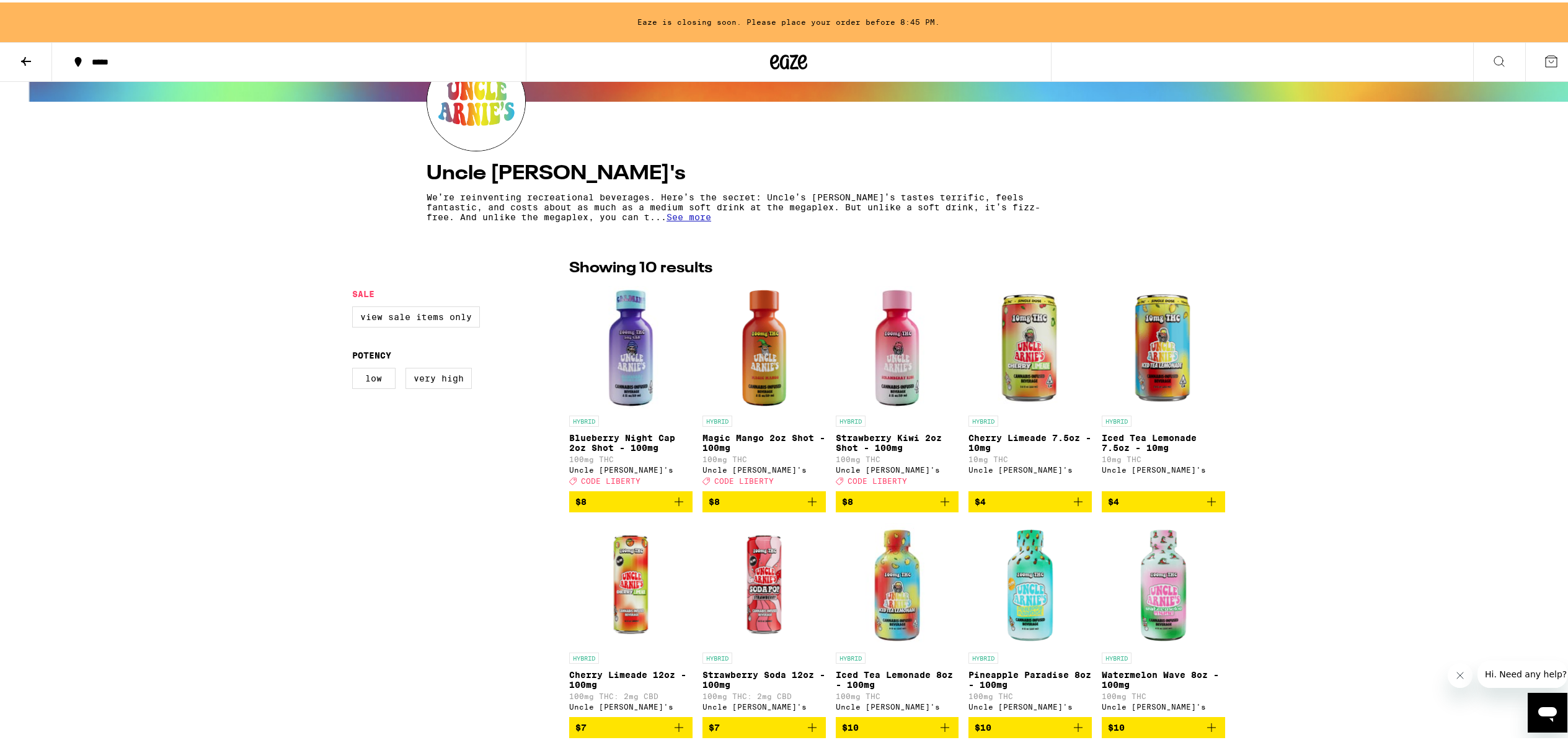
scroll to position [153, 0]
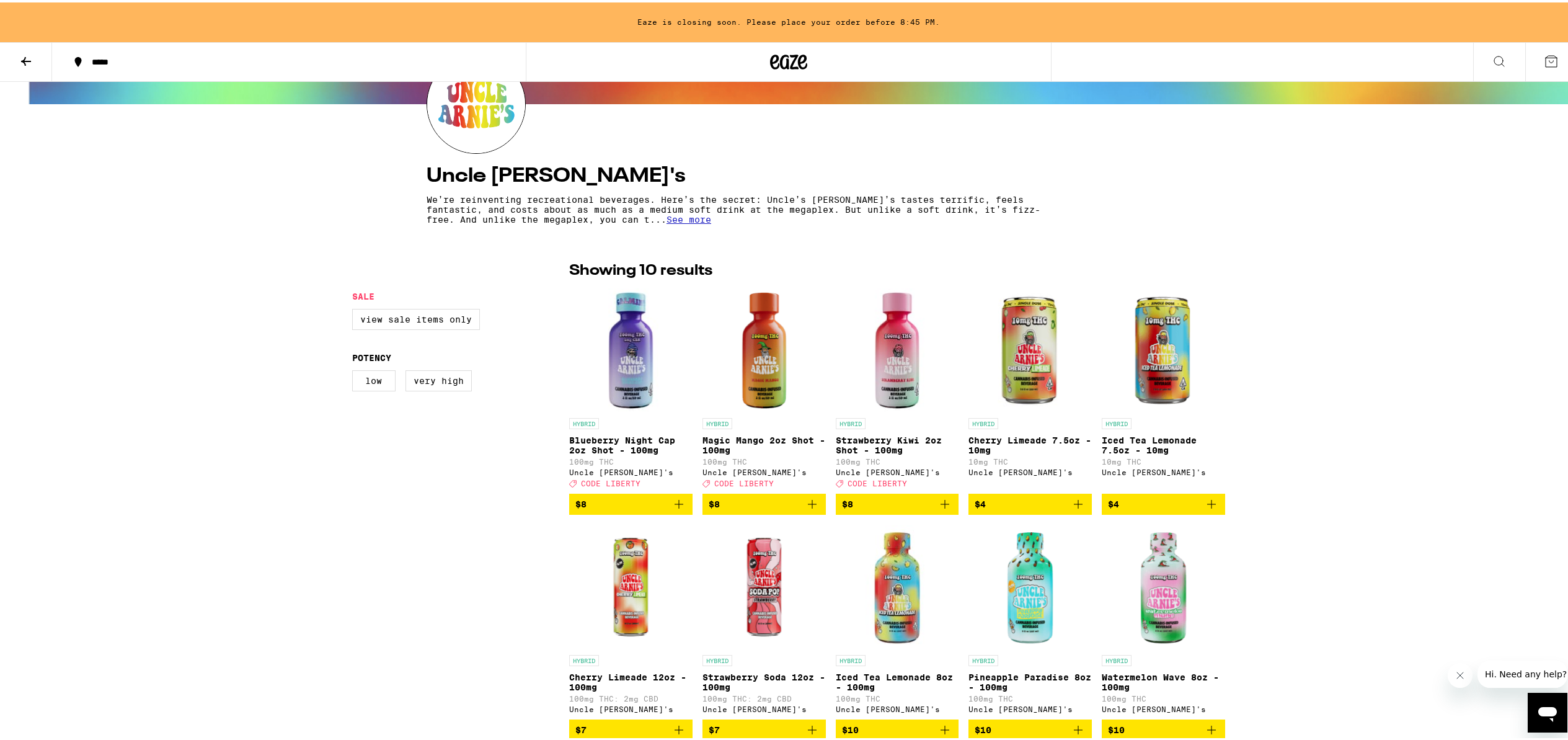
click at [22, 53] on icon at bounding box center [26, 59] width 15 height 15
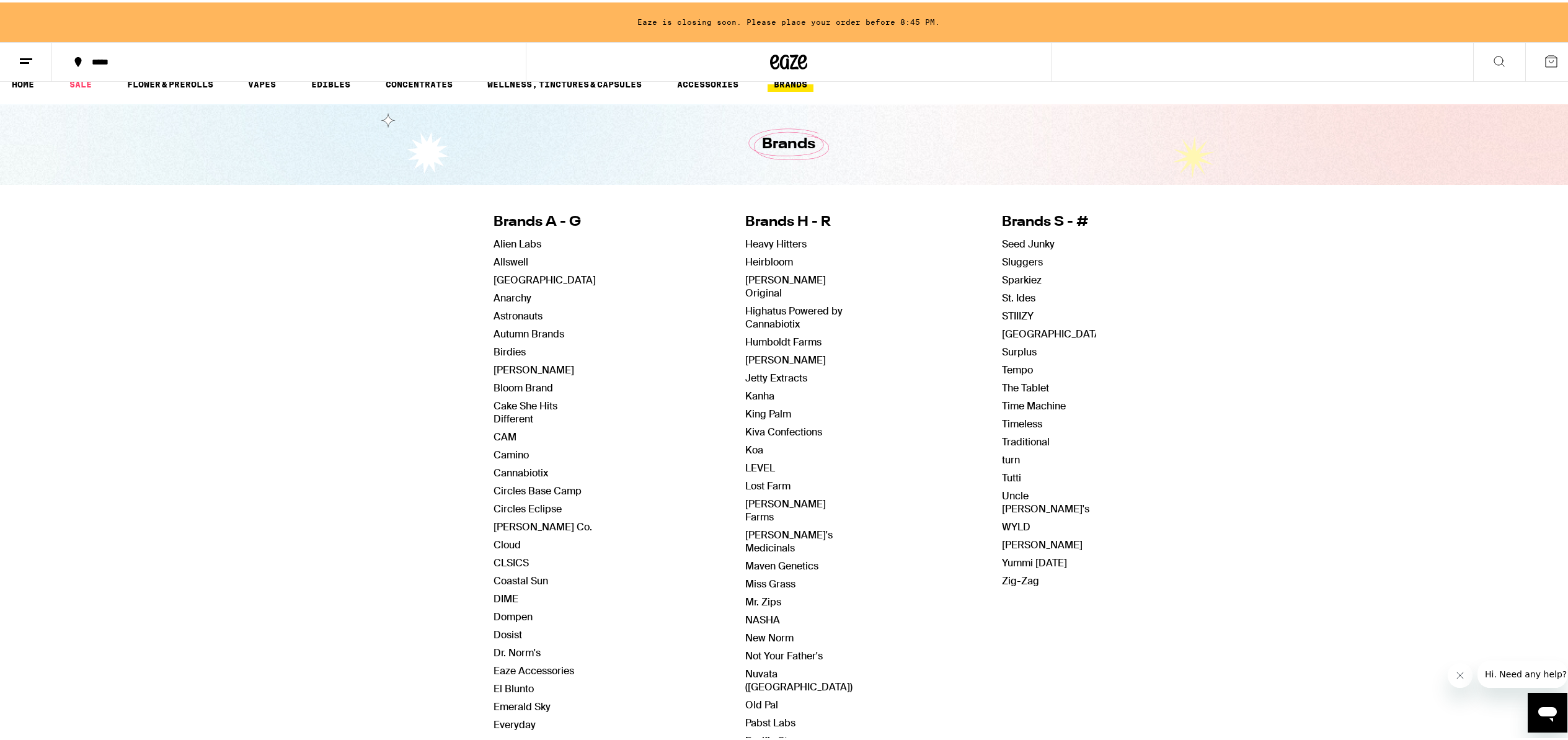
scroll to position [18, 0]
click at [767, 713] on link "Pabst Labs" at bounding box center [770, 719] width 50 height 13
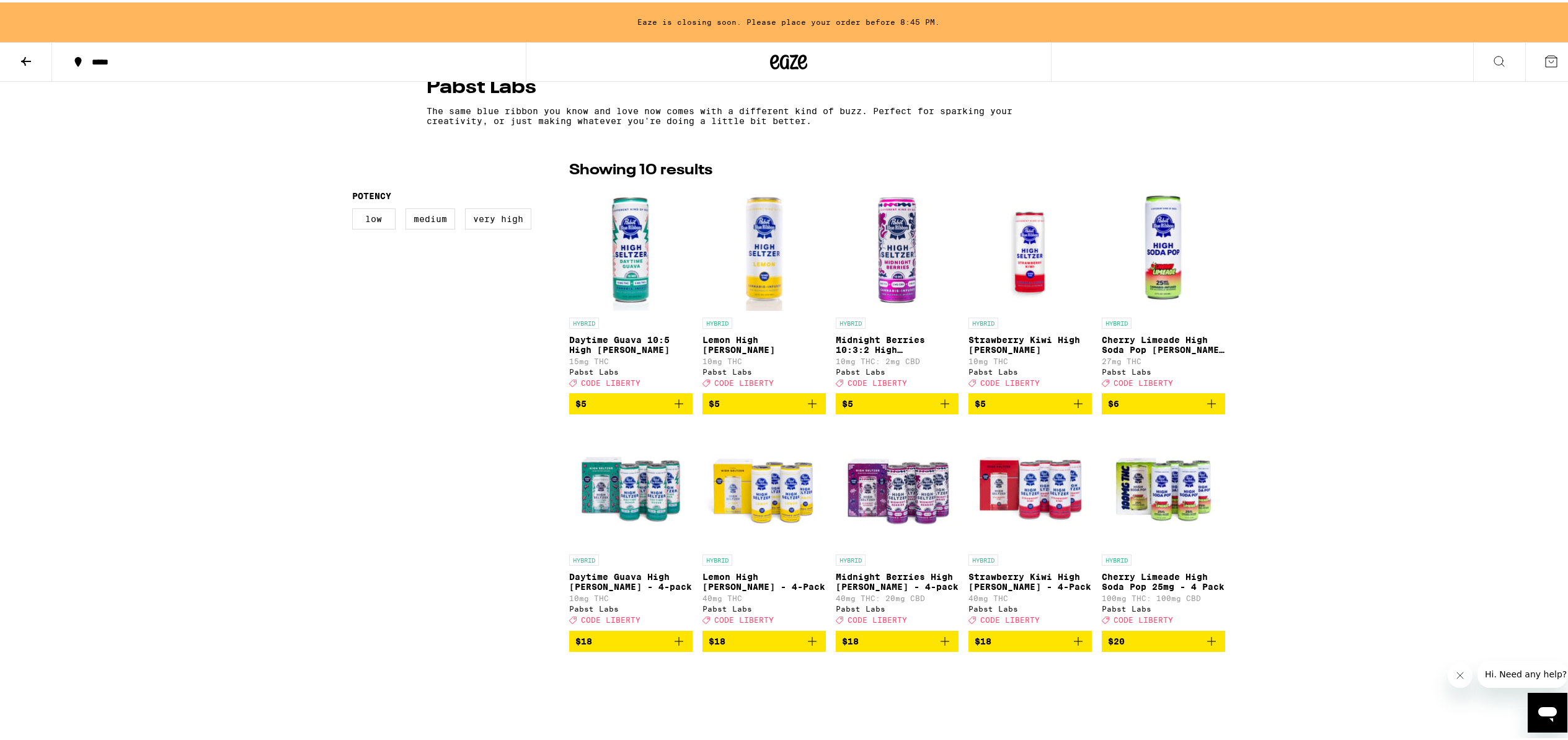
scroll to position [175, 0]
